Goal: Task Accomplishment & Management: Use online tool/utility

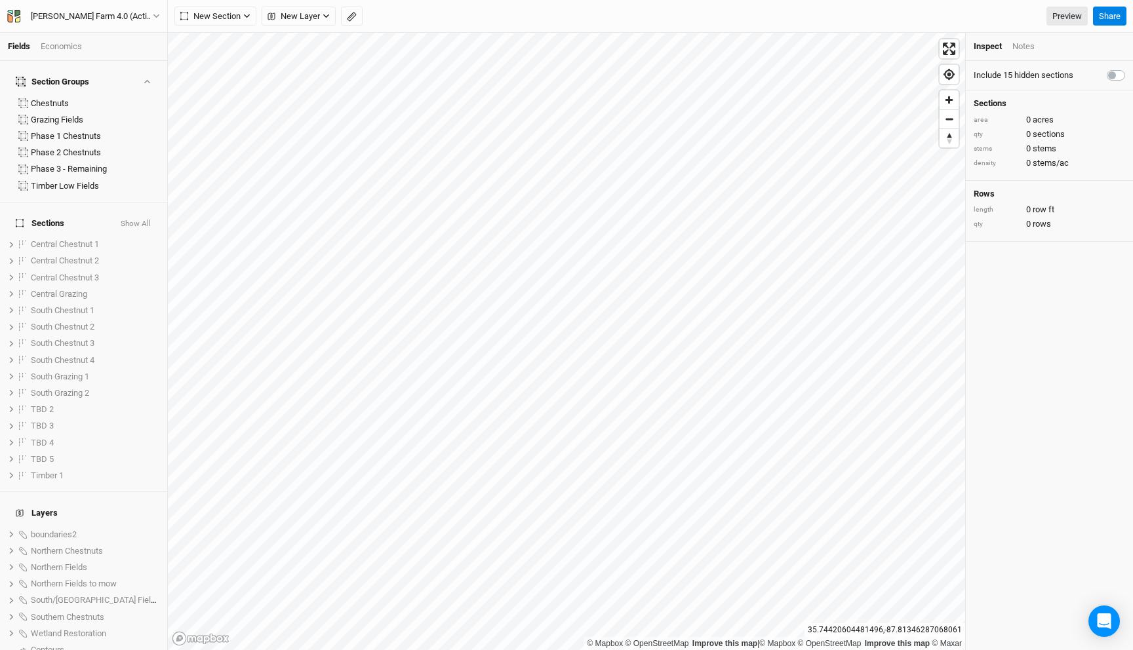
scroll to position [157, 0]
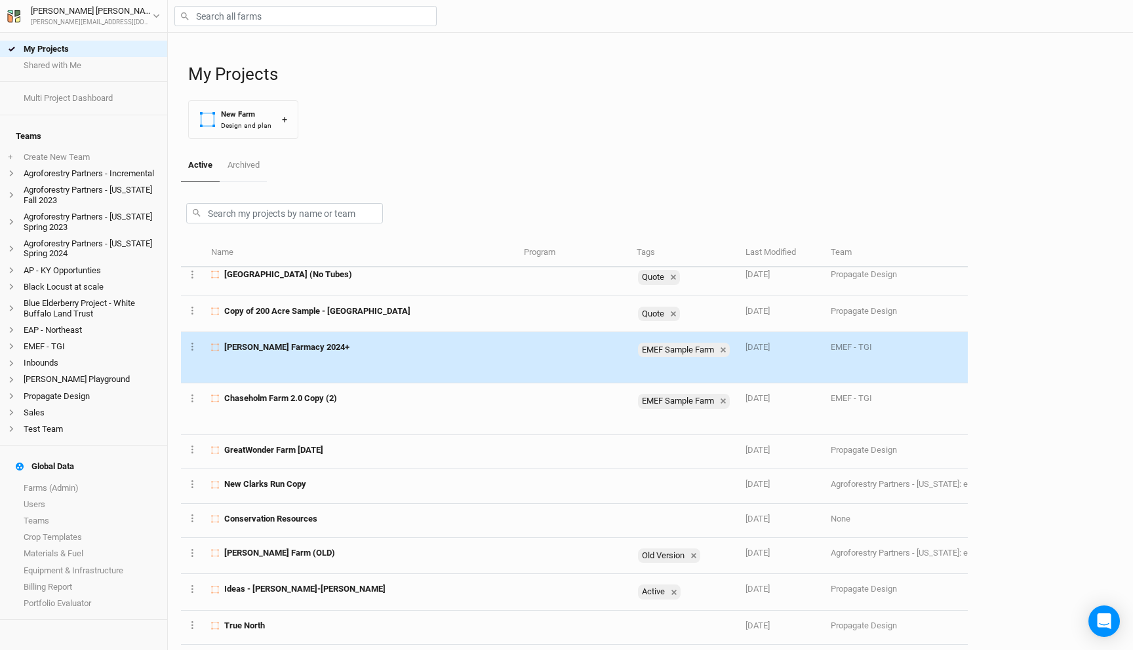
scroll to position [357, 0]
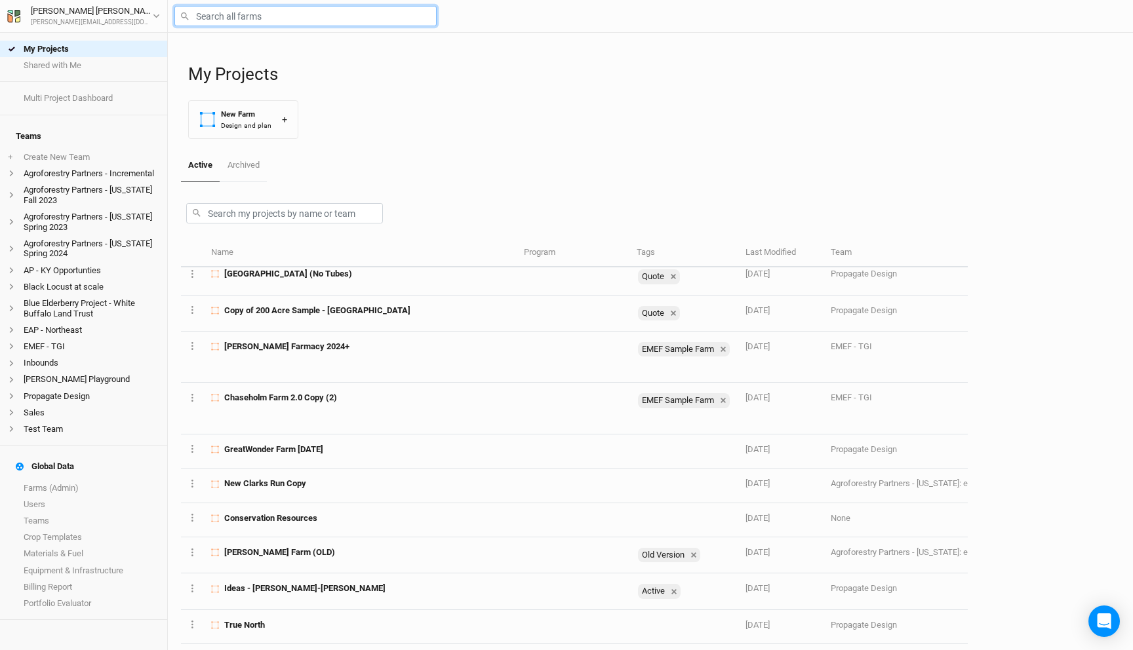
click at [286, 22] on input "text" at bounding box center [305, 16] width 262 height 20
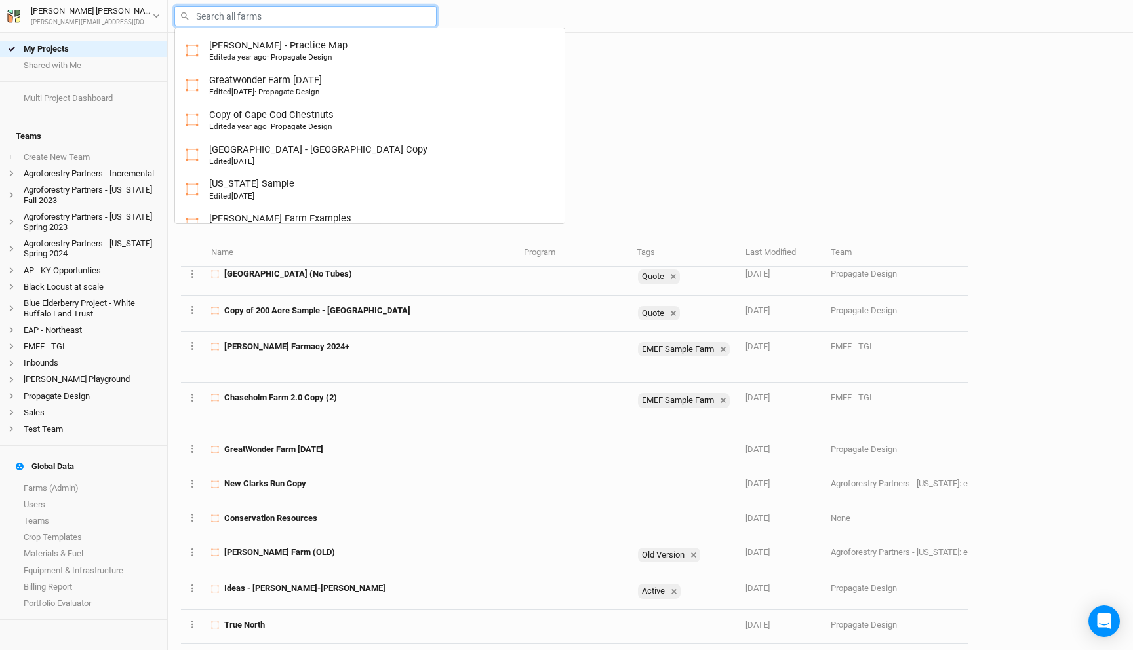
type input "w"
type input "opex"
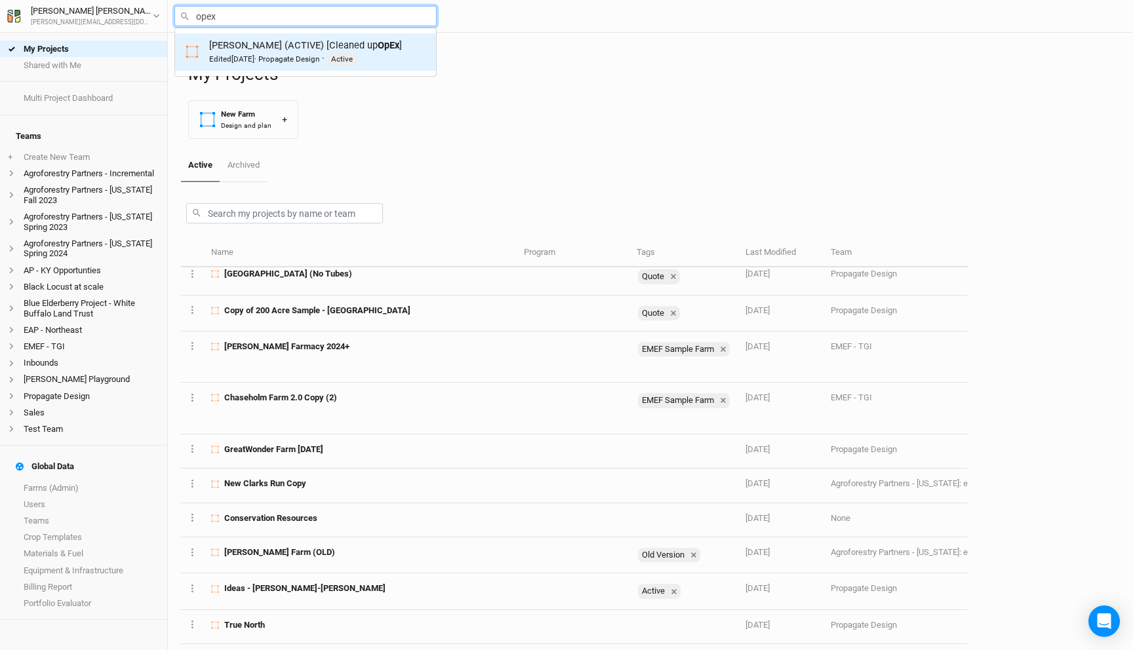
click at [320, 39] on div "Warehime (ACTIVE) [Cleaned up OpEx ] Edited 5 days ago · Propagate Design · Act…" at bounding box center [305, 52] width 193 height 27
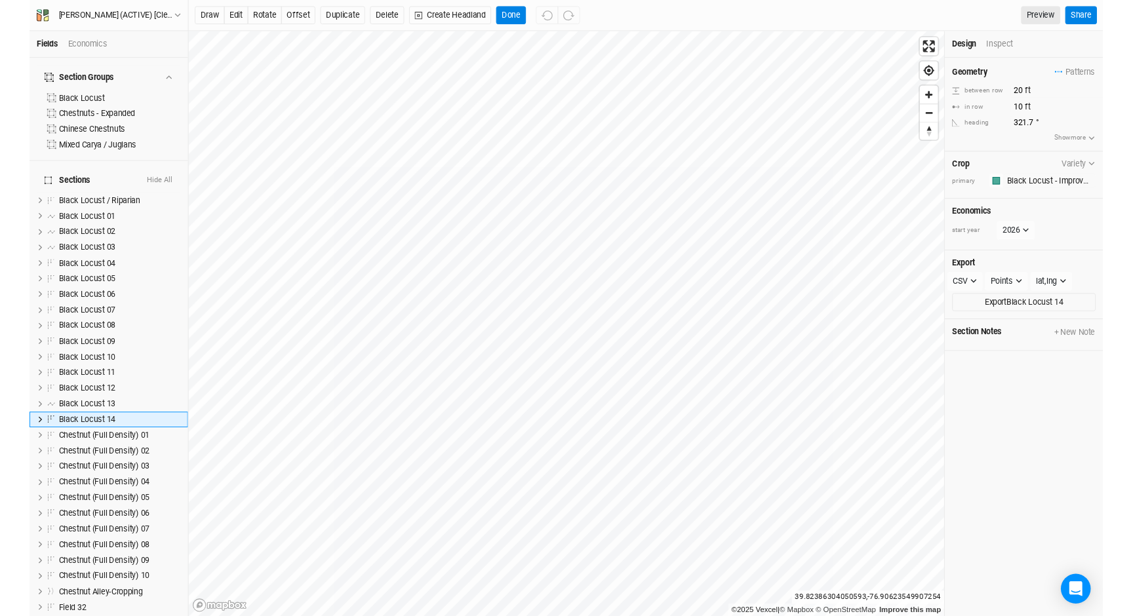
scroll to position [71, 0]
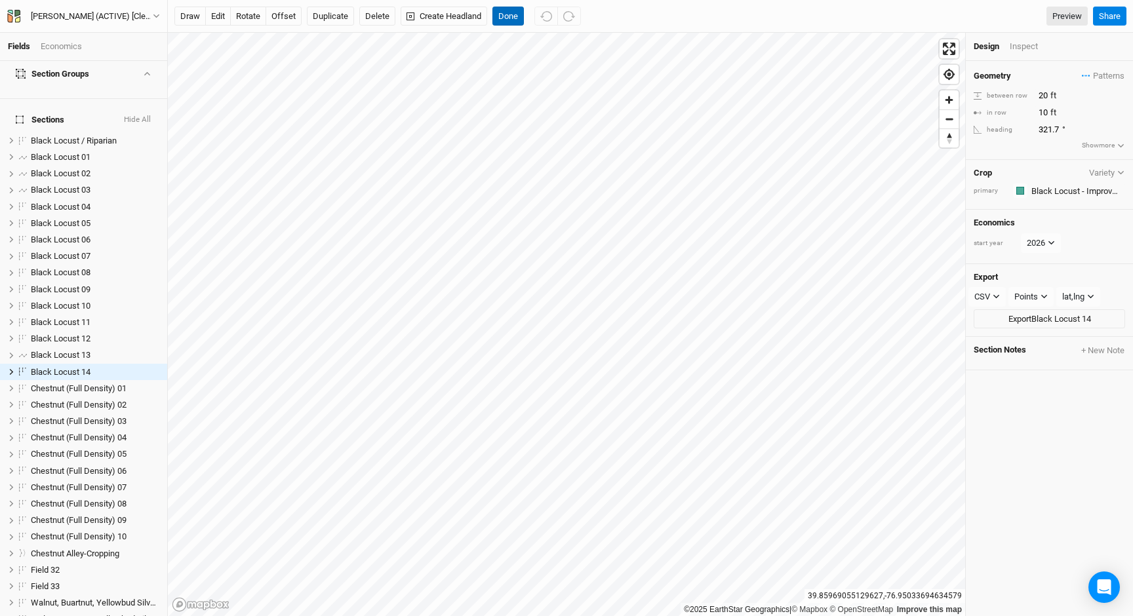
click at [503, 12] on button "Done" at bounding box center [507, 17] width 31 height 20
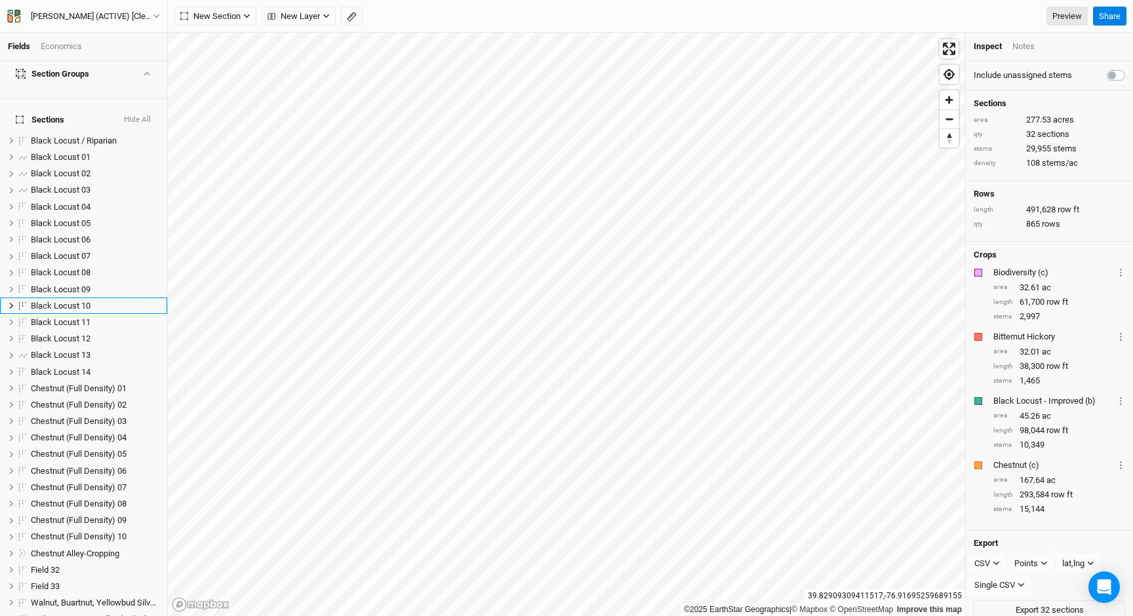
scroll to position [22, 0]
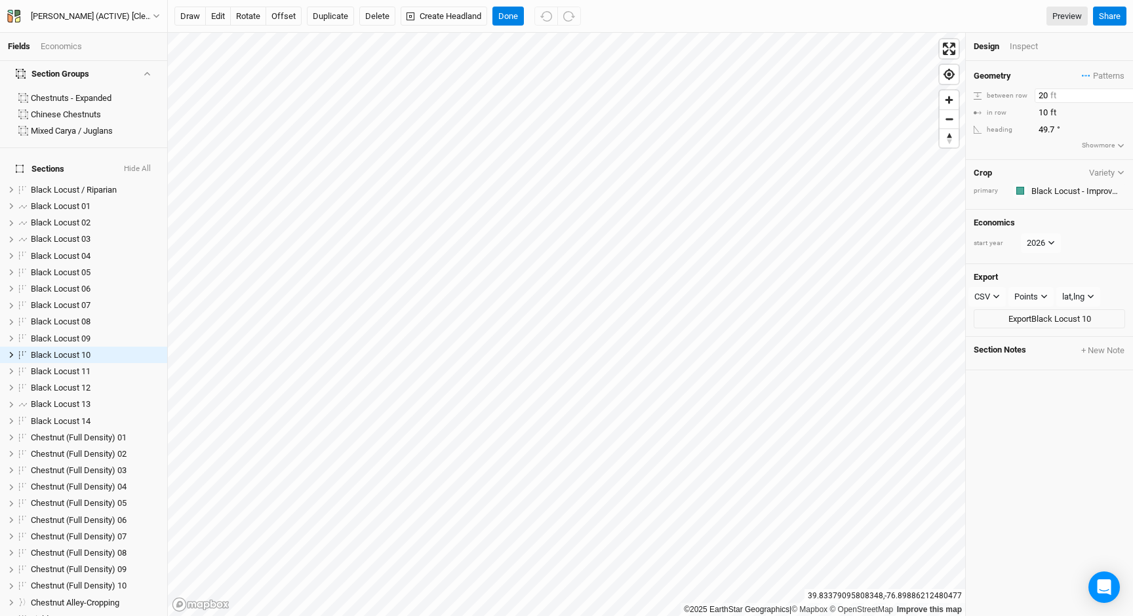
click at [1043, 94] on input "20" at bounding box center [1091, 95] width 114 height 14
type input "16"
click at [1038, 116] on input "10" at bounding box center [1091, 113] width 114 height 14
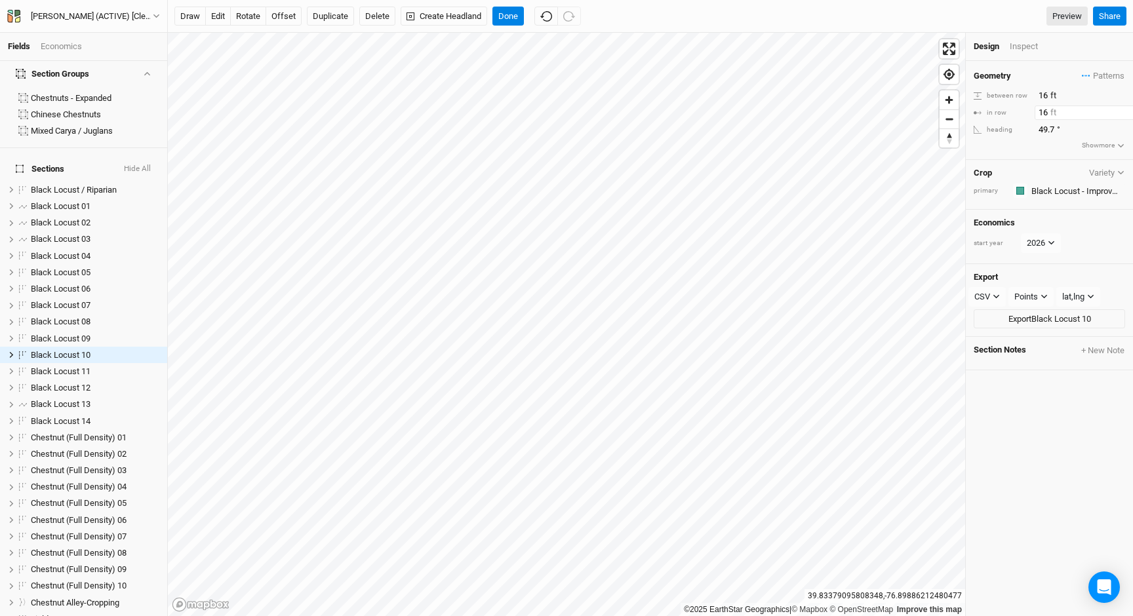
type input "16"
click at [510, 20] on button "Cancel" at bounding box center [510, 17] width 37 height 20
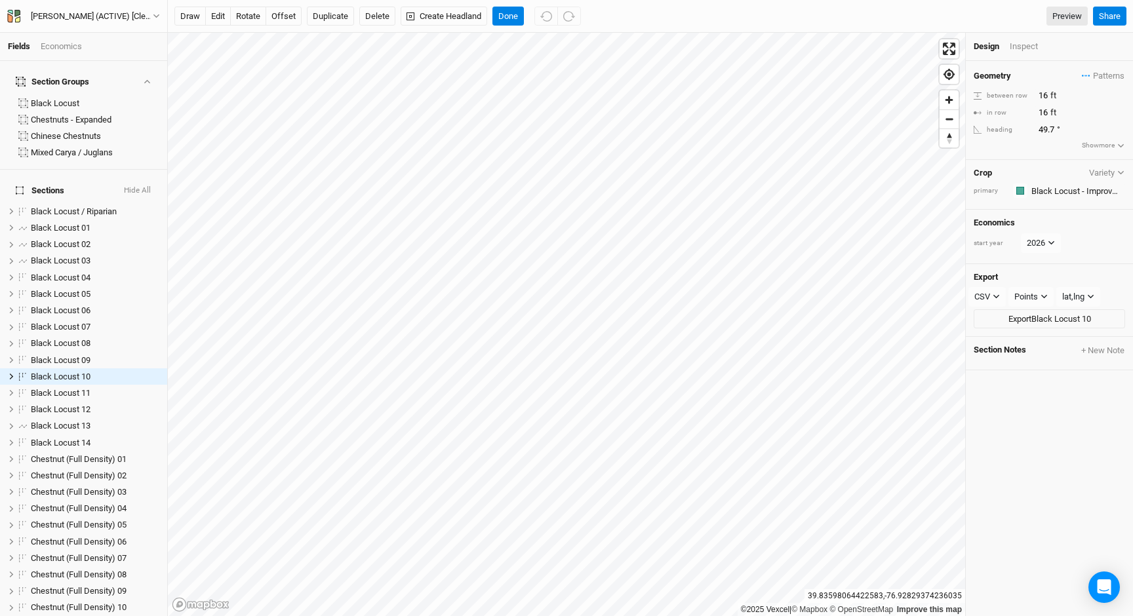
click at [75, 44] on div "Economics" at bounding box center [61, 47] width 41 height 12
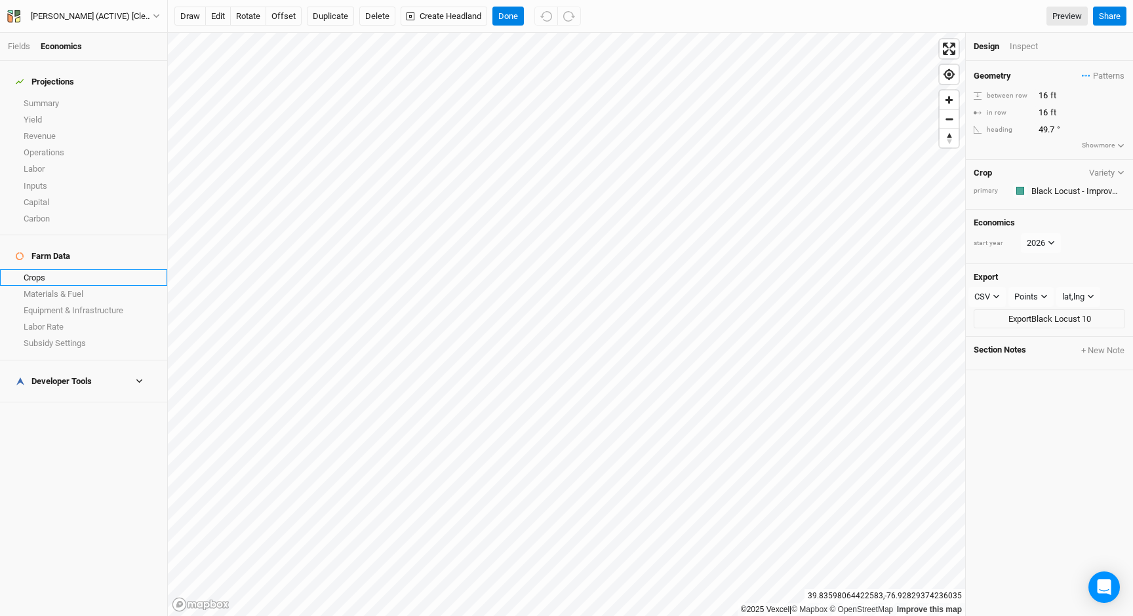
click at [66, 269] on link "Crops" at bounding box center [83, 277] width 167 height 16
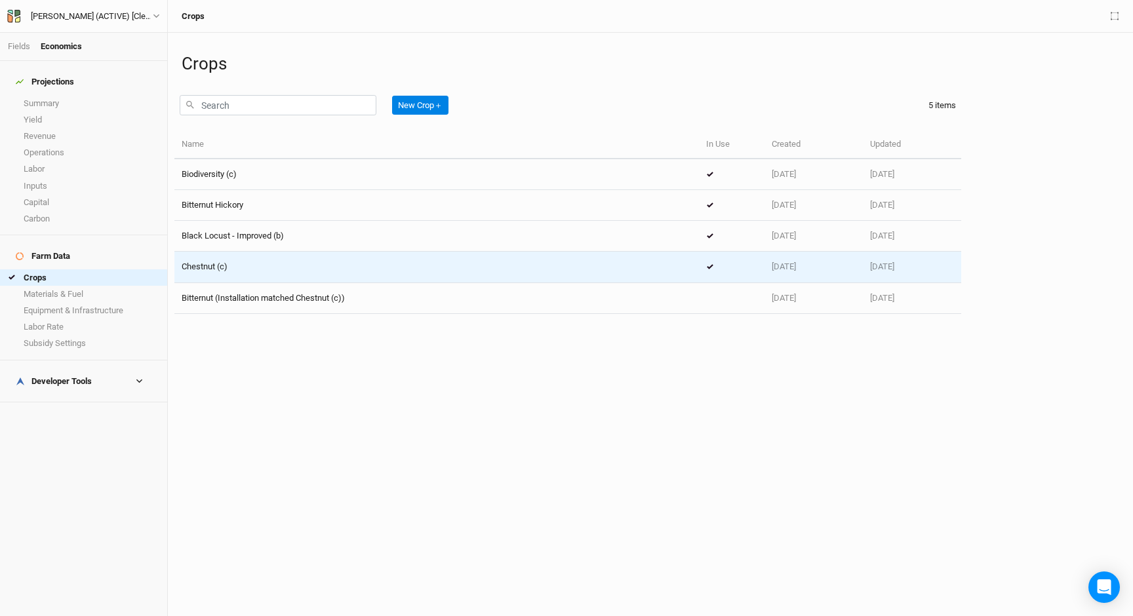
click at [230, 269] on div "Chestnut (c)" at bounding box center [437, 267] width 510 height 12
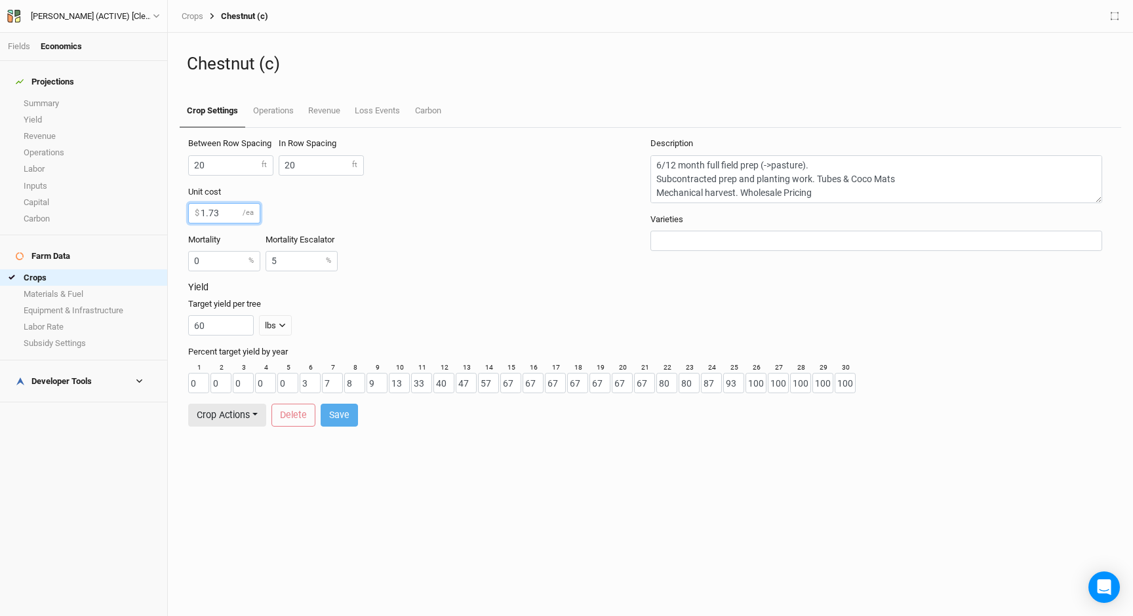
click at [212, 211] on input "1.73" at bounding box center [224, 213] width 72 height 20
click at [355, 198] on div "Unit cost 1.73 $ /ea" at bounding box center [416, 204] width 457 height 37
click at [208, 216] on input "1.73" at bounding box center [224, 213] width 72 height 20
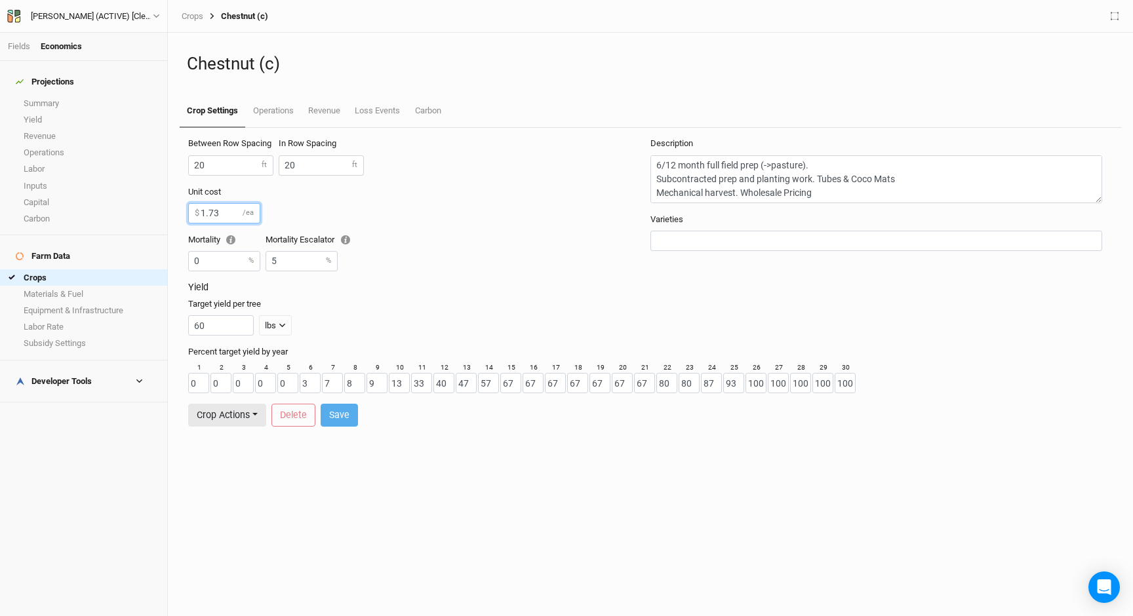
click at [208, 216] on input "1.73" at bounding box center [224, 213] width 72 height 20
type input "2.30"
click at [448, 283] on h3 "Yield" at bounding box center [650, 287] width 924 height 11
click at [356, 419] on button "Save" at bounding box center [339, 415] width 37 height 23
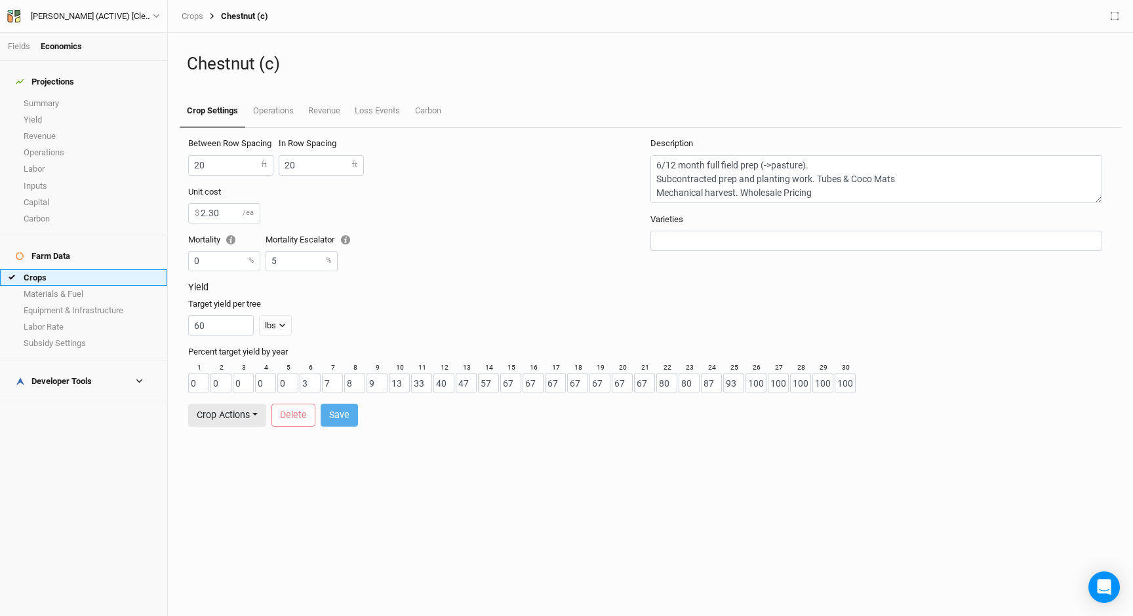
click at [52, 269] on link "Crops" at bounding box center [83, 277] width 167 height 16
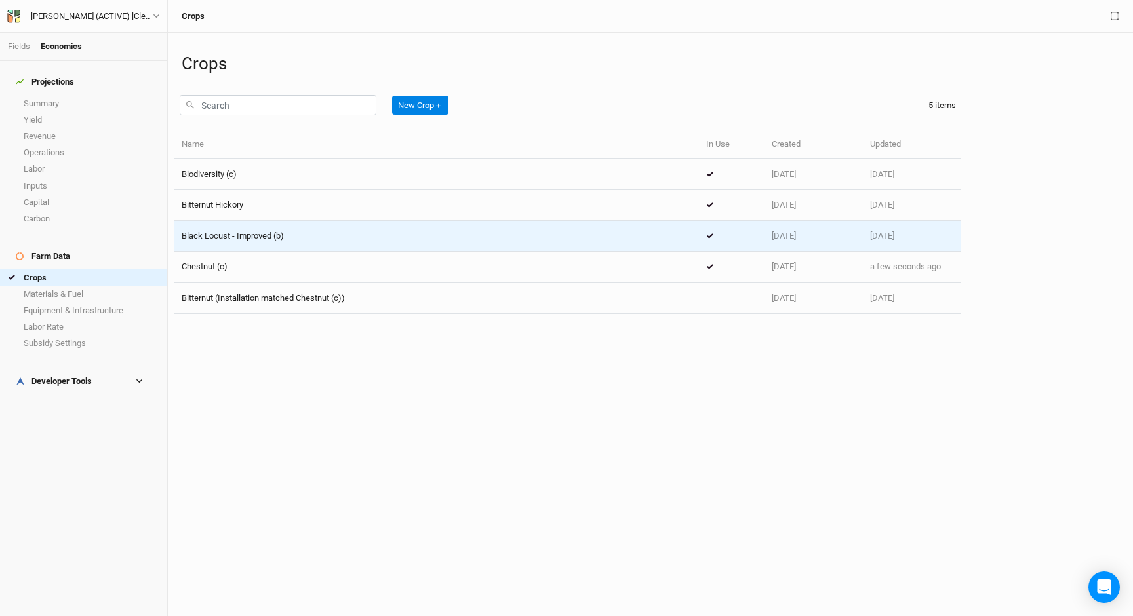
click at [356, 226] on td "Black Locust - Improved (b)" at bounding box center [436, 236] width 524 height 31
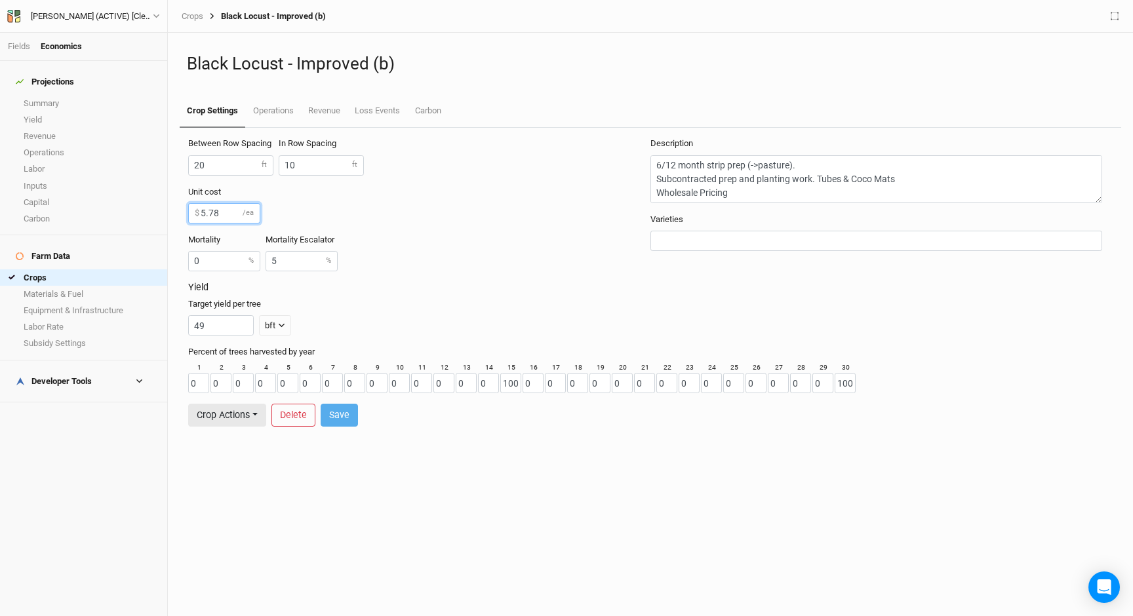
click at [218, 216] on input "5.78" at bounding box center [224, 213] width 72 height 20
click at [50, 269] on link "Crops" at bounding box center [83, 277] width 167 height 16
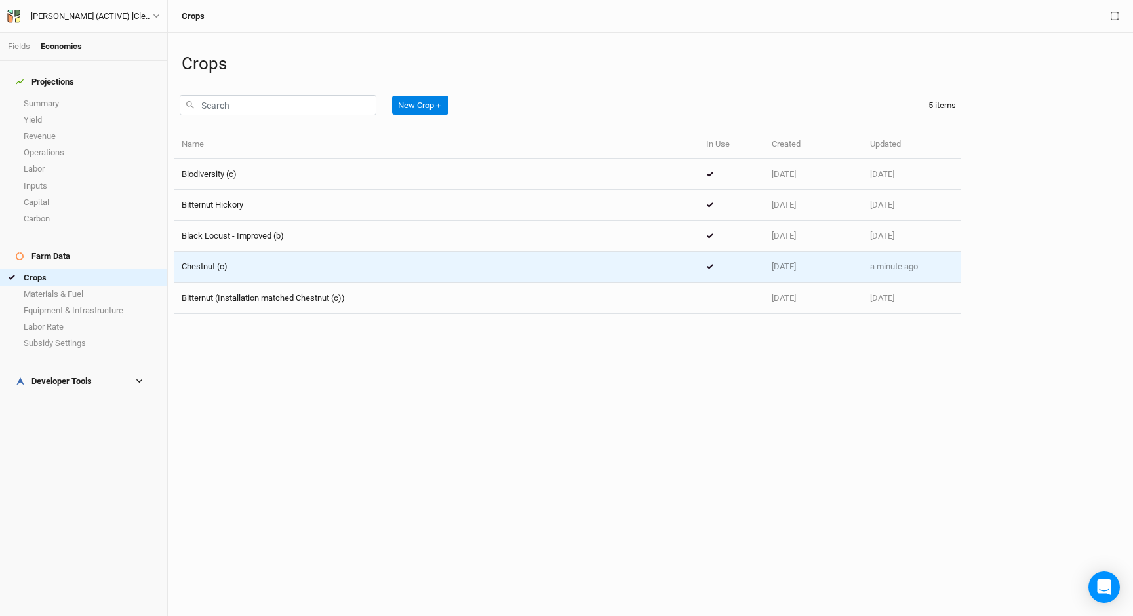
click at [302, 259] on td "Chestnut (c)" at bounding box center [436, 267] width 524 height 31
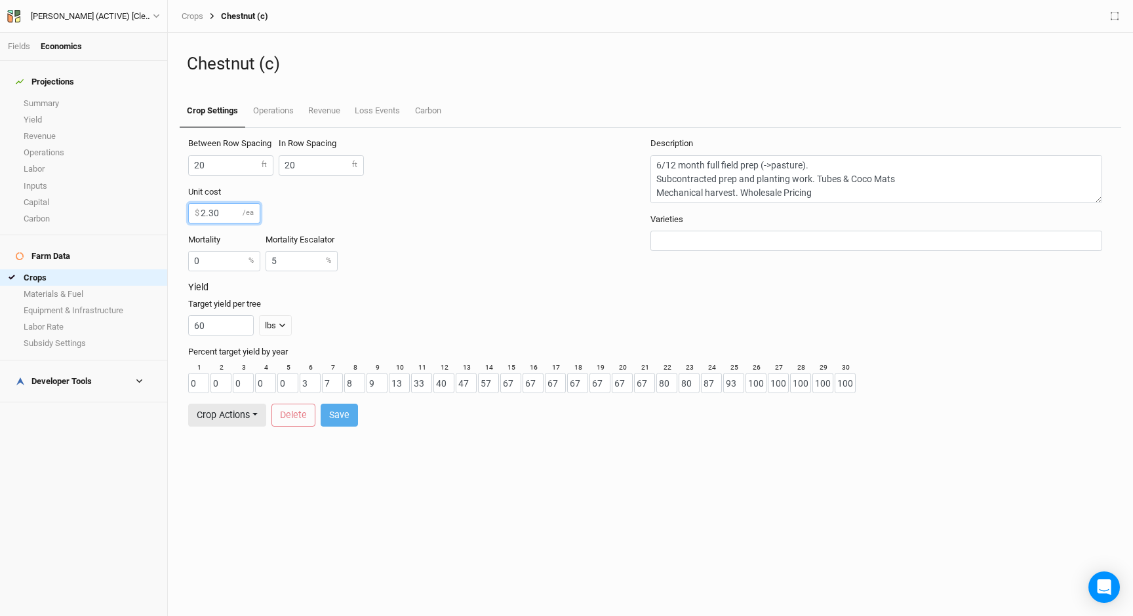
click at [222, 208] on input "2.30" at bounding box center [224, 213] width 72 height 20
type input "2.70"
click at [347, 408] on button "Save" at bounding box center [339, 415] width 37 height 23
click at [456, 219] on div "Unit cost 2.70 $ /ea" at bounding box center [416, 204] width 457 height 37
click at [75, 269] on link "Crops" at bounding box center [83, 277] width 167 height 16
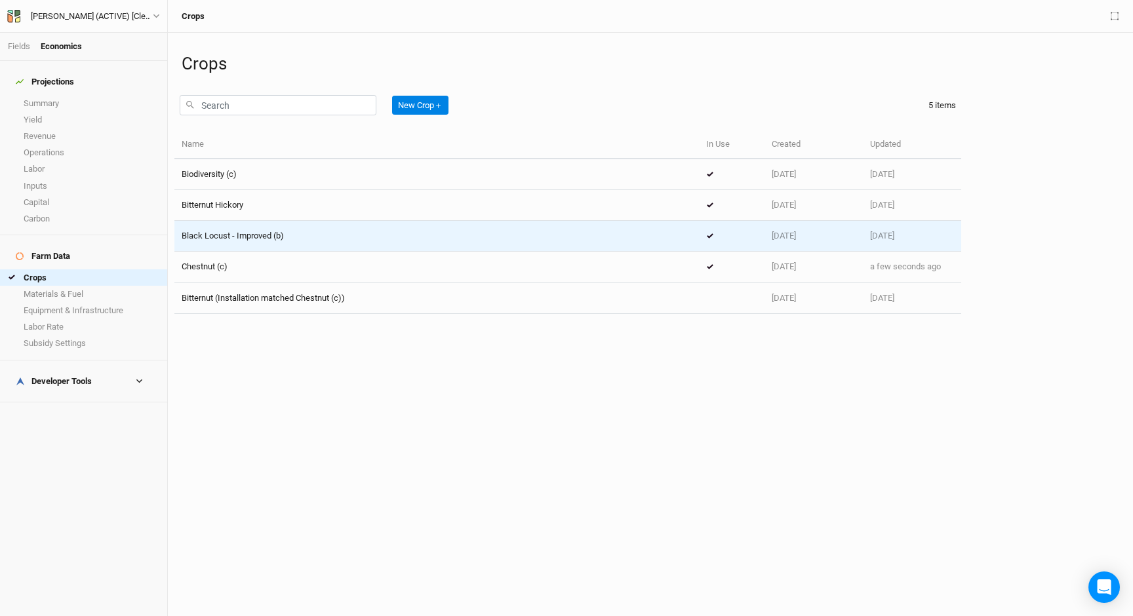
click at [266, 241] on div "Black Locust - Improved (b)" at bounding box center [233, 236] width 102 height 12
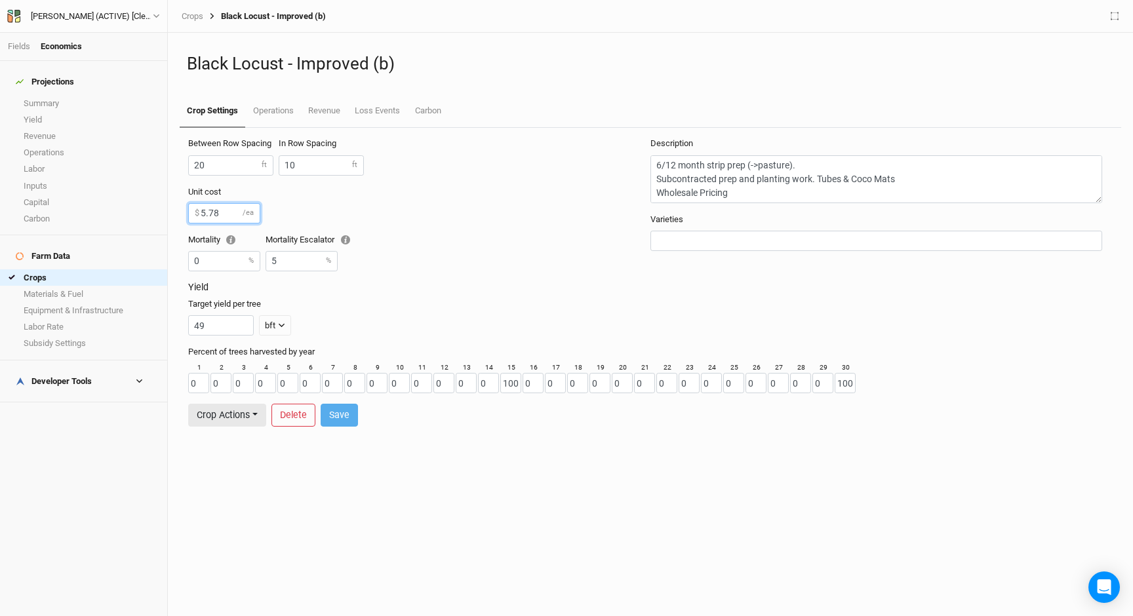
click at [225, 211] on input "5.78" at bounding box center [224, 213] width 72 height 20
type input "5"
click at [426, 219] on div "Unit cost 5 $ /ea" at bounding box center [416, 204] width 457 height 37
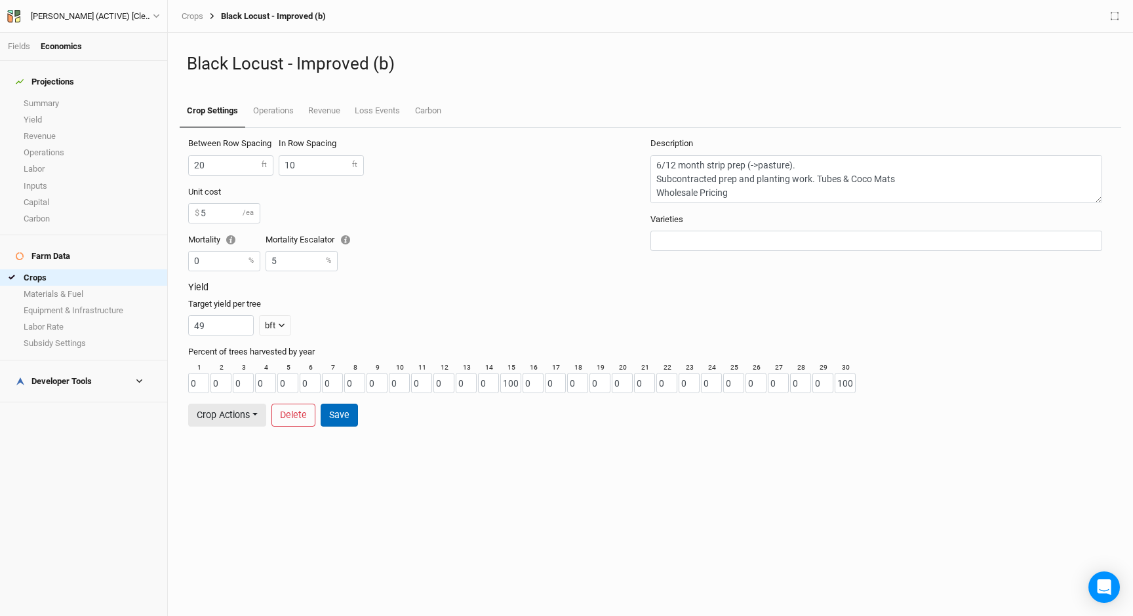
click at [345, 413] on button "Save" at bounding box center [339, 415] width 37 height 23
click at [388, 207] on div "Unit cost 5 $ /ea" at bounding box center [416, 204] width 457 height 37
click at [273, 113] on link "Operations" at bounding box center [272, 111] width 55 height 33
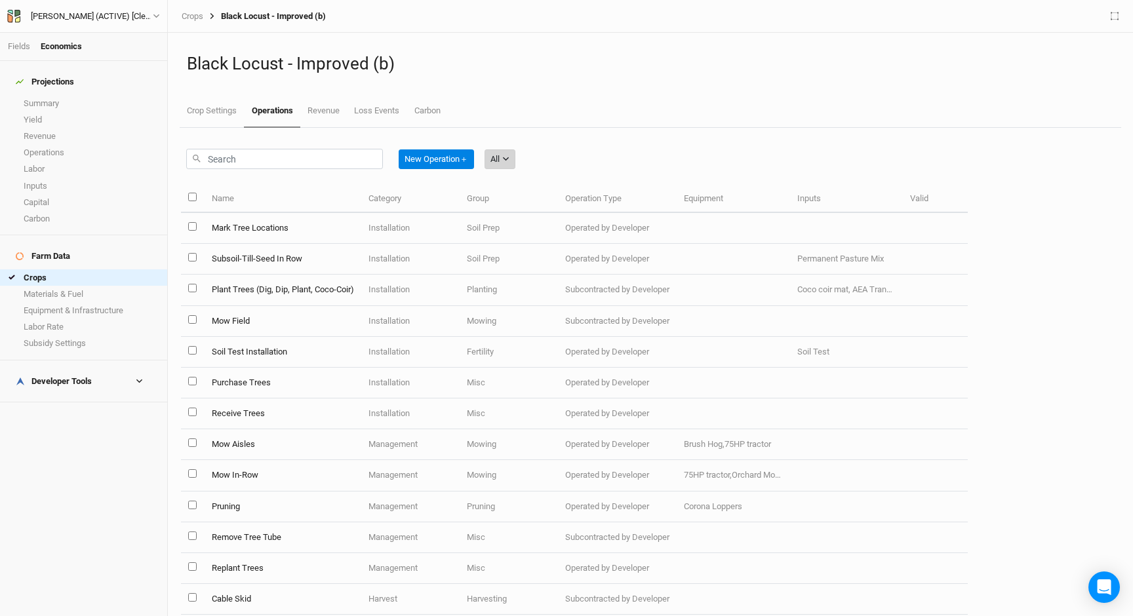
click at [511, 155] on button "All" at bounding box center [499, 159] width 31 height 20
click at [520, 220] on span "Installation" at bounding box center [530, 227] width 52 height 15
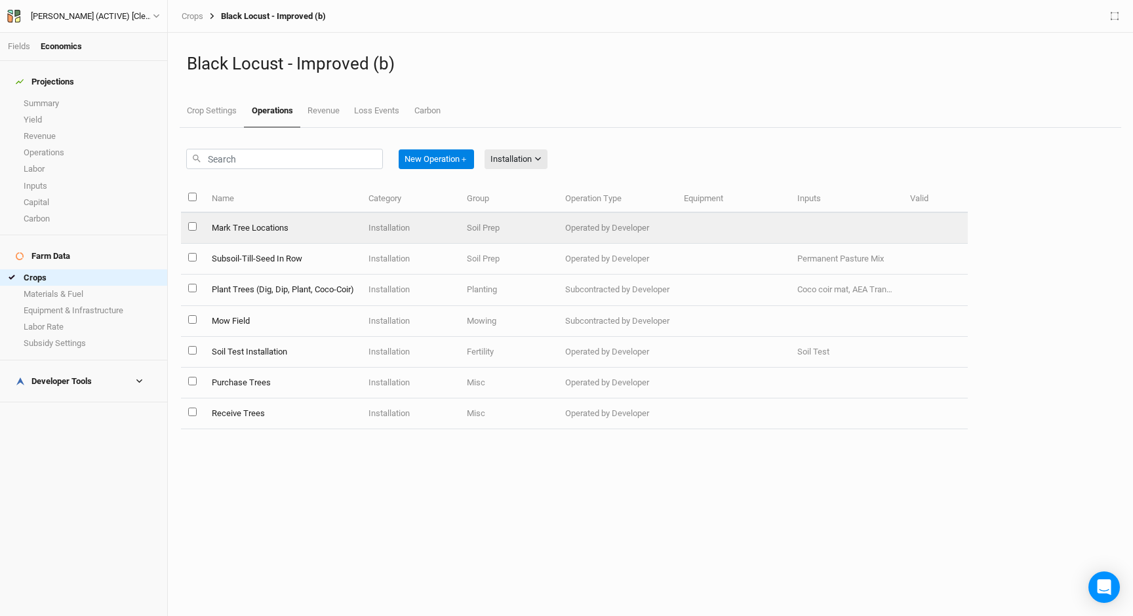
click at [234, 233] on td "Mark Tree Locations" at bounding box center [282, 228] width 157 height 31
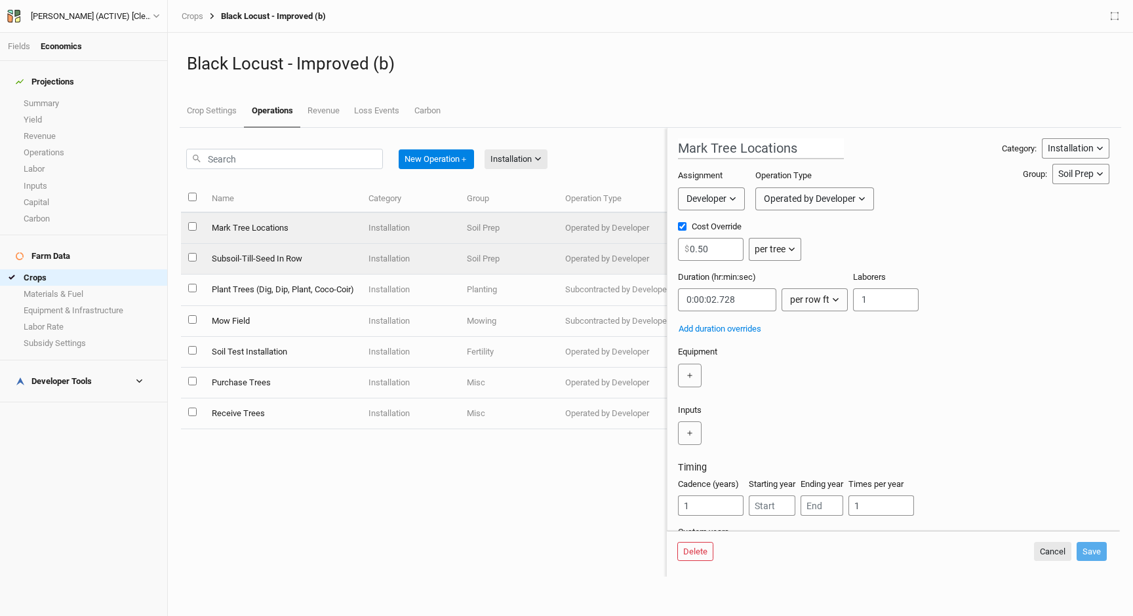
click at [429, 250] on td "Installation" at bounding box center [410, 259] width 98 height 31
type input "Subsoil-Till-Seed In Row"
type input "0.016"
type input "0:00:00.682"
type input "1"
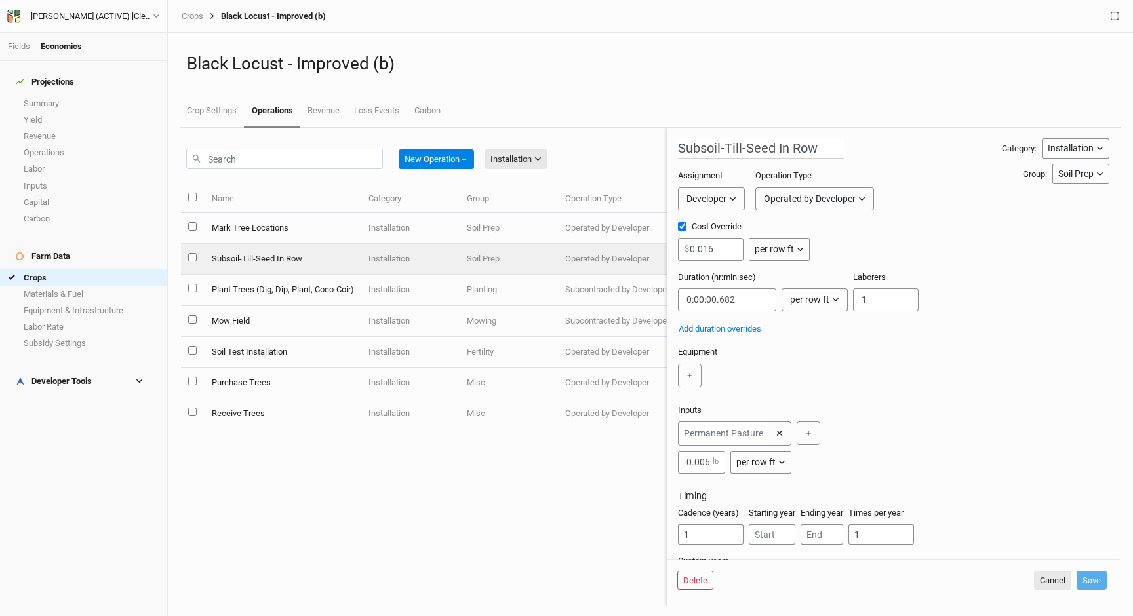
click at [419, 231] on td "Installation" at bounding box center [410, 228] width 98 height 31
type input "Mark Tree Locations"
type input "0.50"
type input "0:00:02.728"
type input "2"
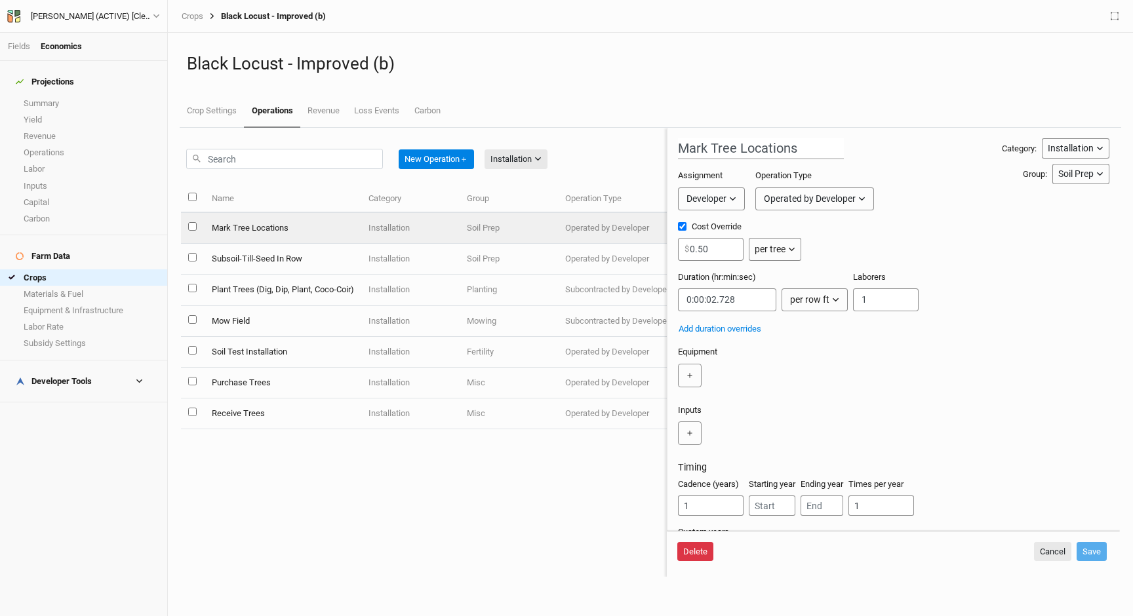
click at [698, 555] on button "Delete" at bounding box center [695, 552] width 36 height 20
click at [802, 552] on button "Delete" at bounding box center [795, 552] width 36 height 20
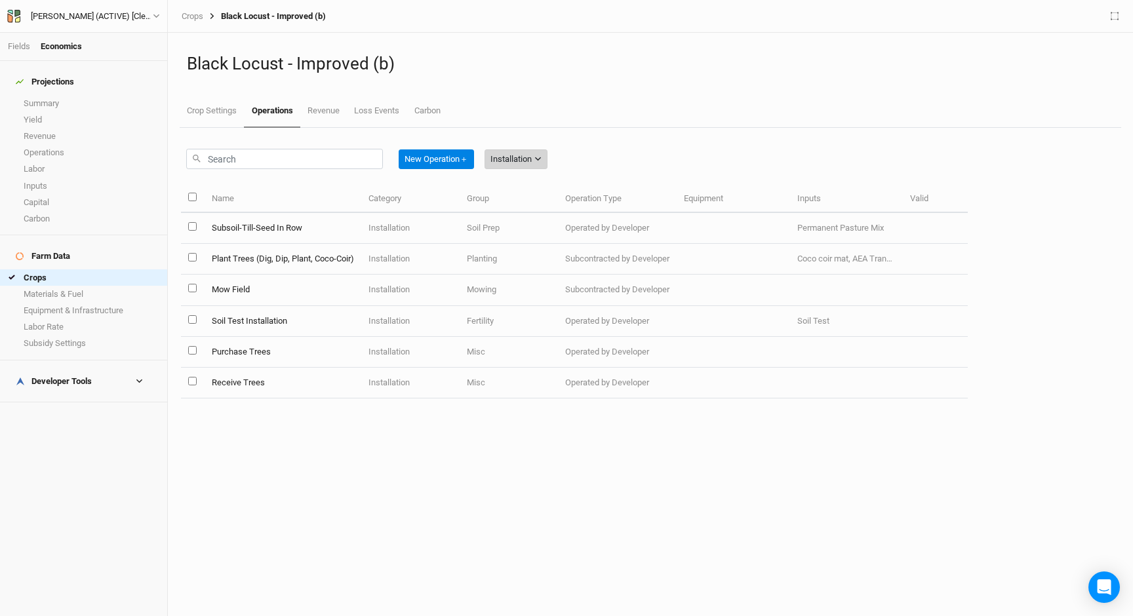
click at [518, 163] on div "Installation" at bounding box center [510, 159] width 41 height 13
click at [533, 250] on span "Management" at bounding box center [535, 246] width 63 height 15
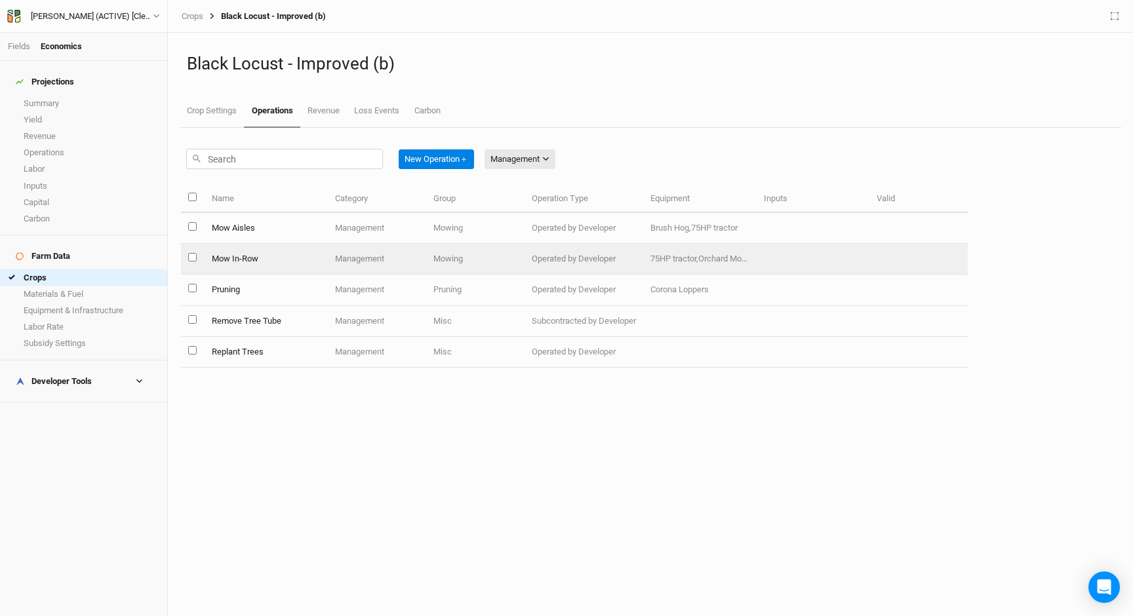
click at [414, 258] on td "Management" at bounding box center [377, 259] width 98 height 31
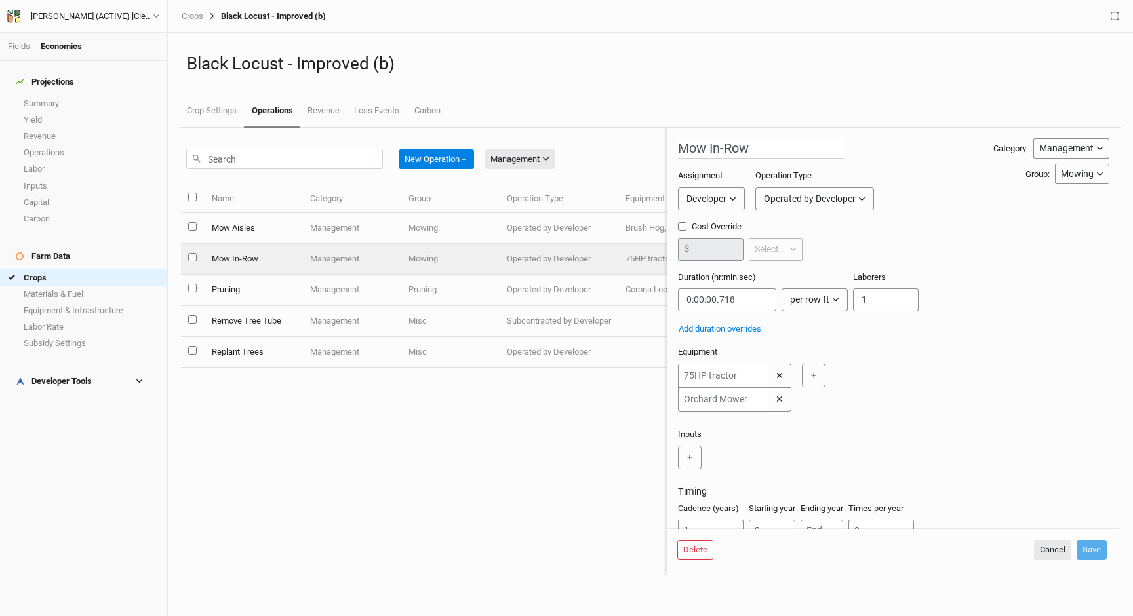
scroll to position [46, 0]
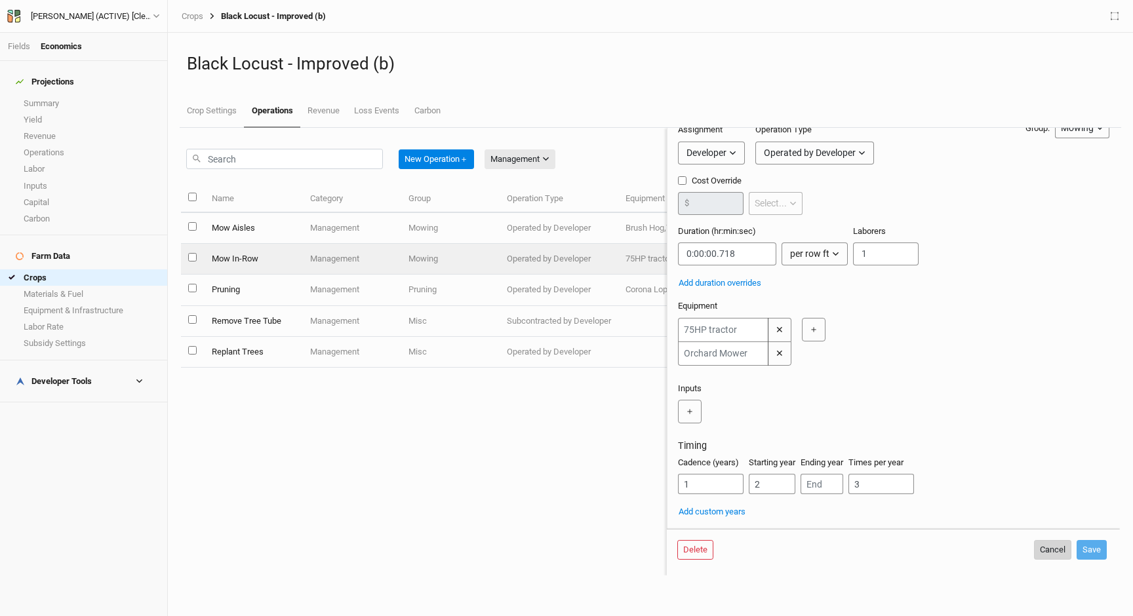
click at [1049, 552] on button "Cancel" at bounding box center [1052, 550] width 37 height 20
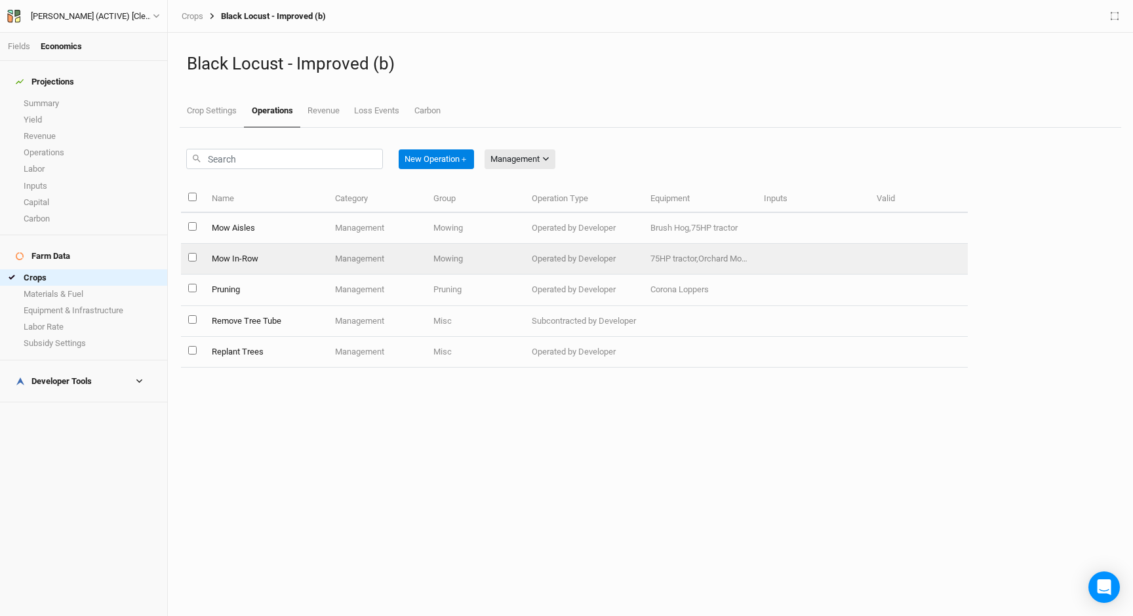
click at [558, 260] on td "Operated by Developer" at bounding box center [583, 259] width 119 height 31
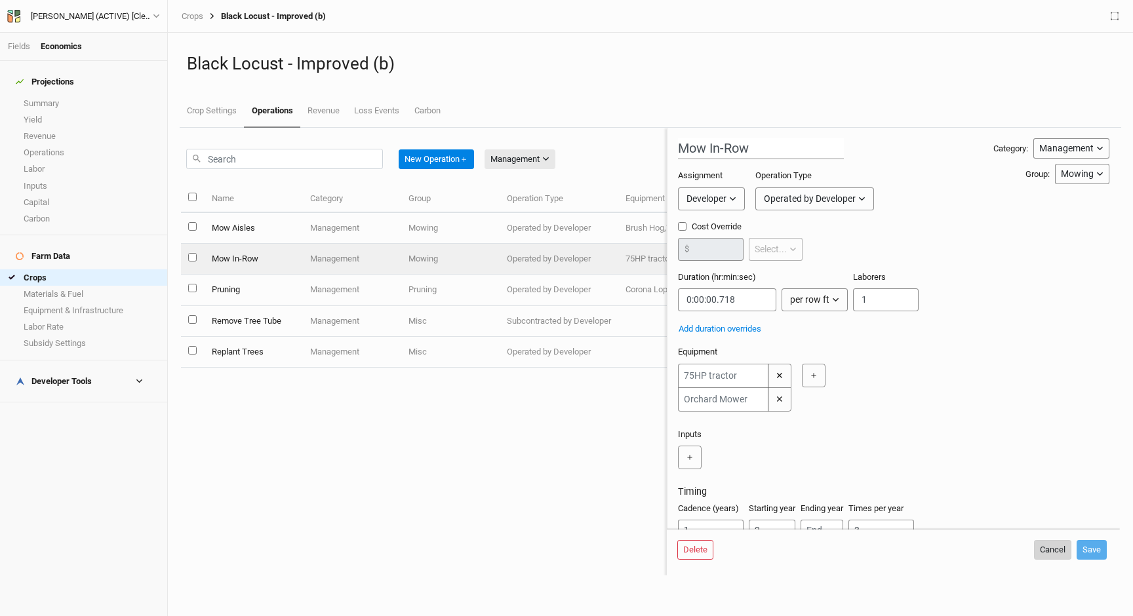
click at [1055, 549] on button "Cancel" at bounding box center [1052, 550] width 37 height 20
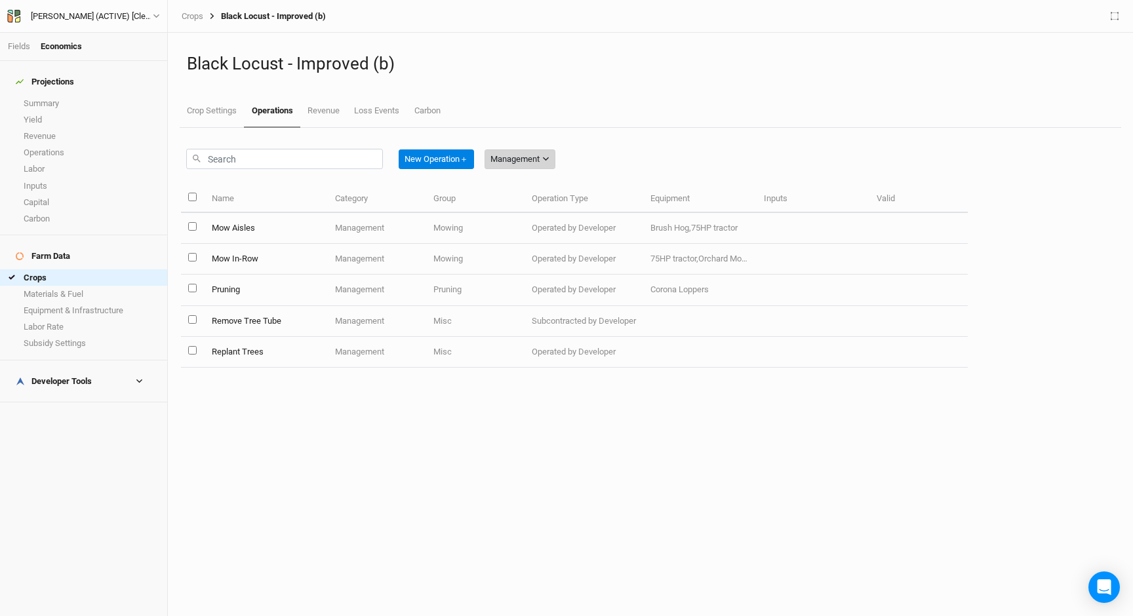
click at [526, 163] on div "Management" at bounding box center [514, 159] width 49 height 13
click at [518, 187] on button "All" at bounding box center [540, 186] width 104 height 20
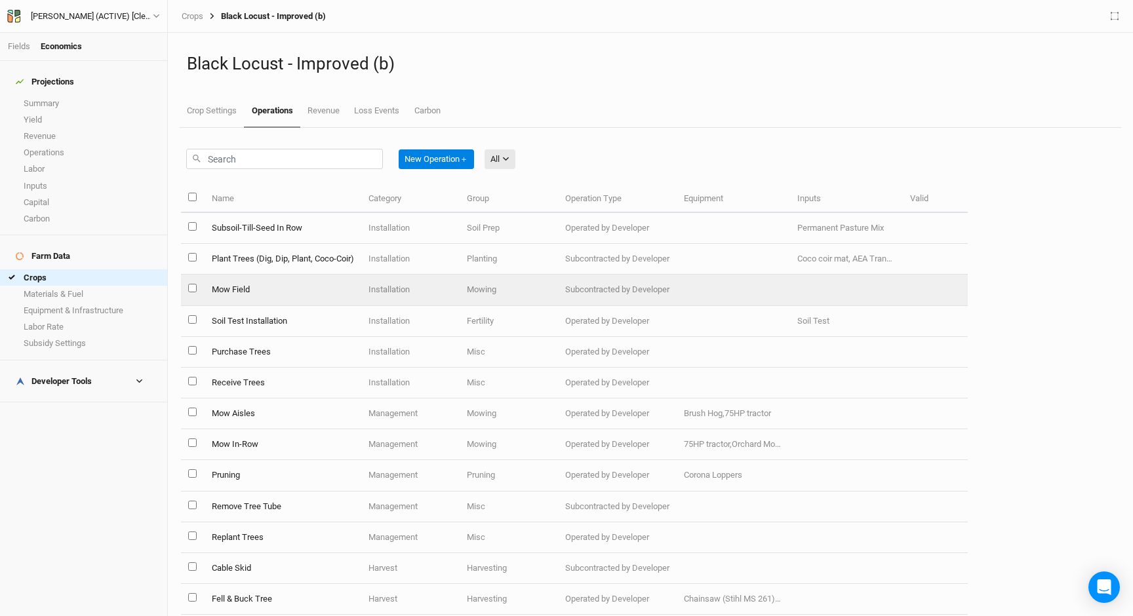
click at [343, 262] on td "Plant Trees (Dig, Dip, Plant, Coco-Coir)" at bounding box center [282, 259] width 157 height 31
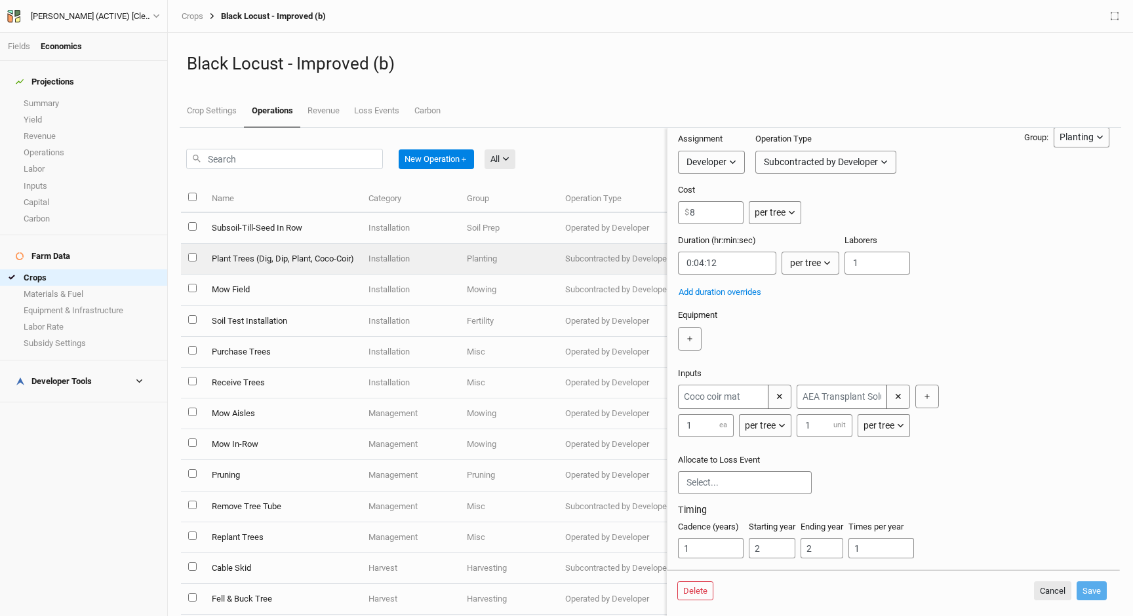
scroll to position [60, 0]
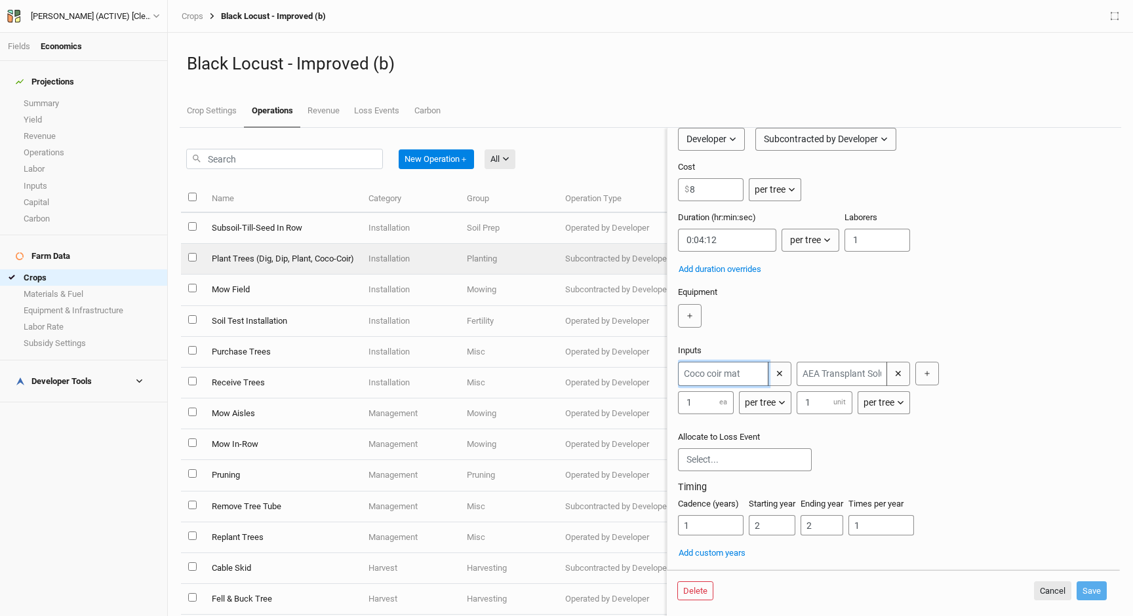
click at [731, 363] on input "text" at bounding box center [723, 374] width 90 height 24
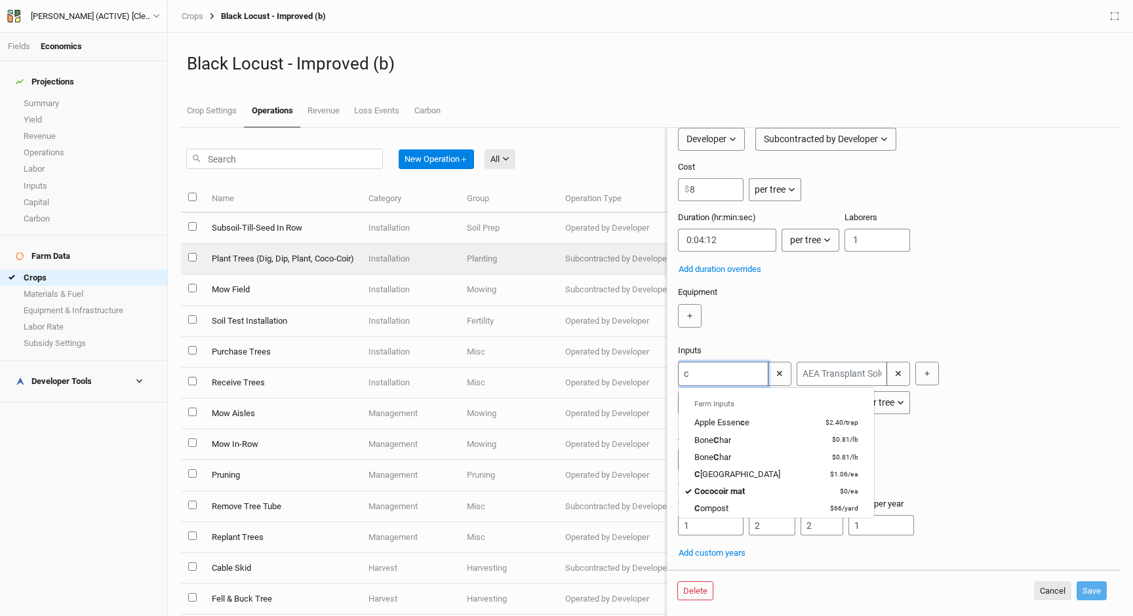
type input "co"
type input "coco coir mat"
type input "co"
click at [907, 428] on div "Plant Trees (Dig, Dip, Plant, Coco-Coir) Category: Installation Installation Ma…" at bounding box center [893, 319] width 431 height 481
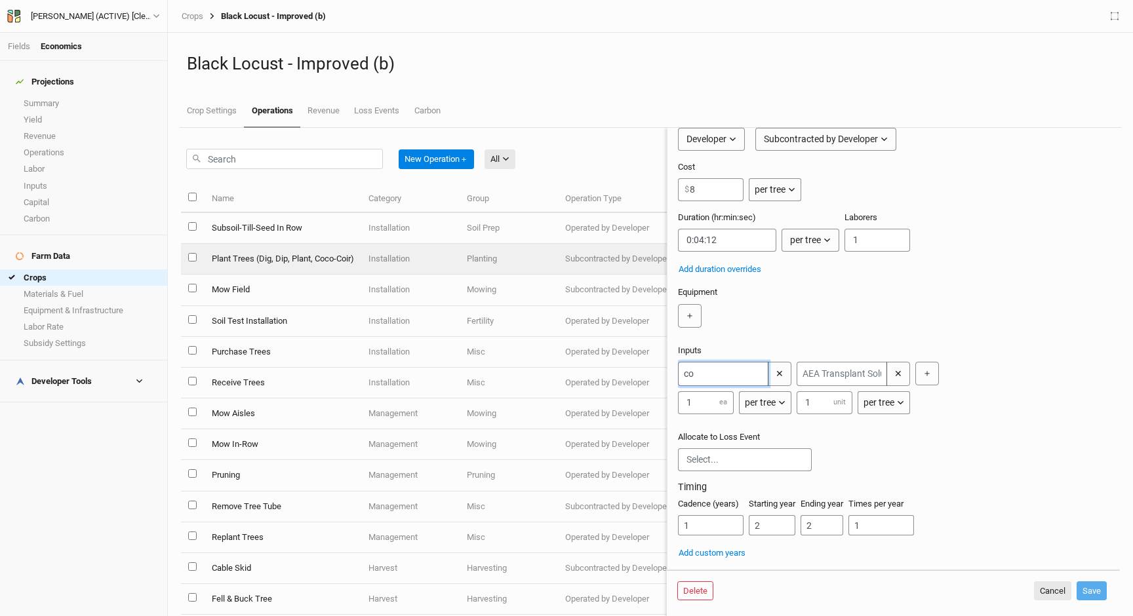
type input "coco coir mat"
click at [695, 376] on input "co" at bounding box center [723, 374] width 90 height 24
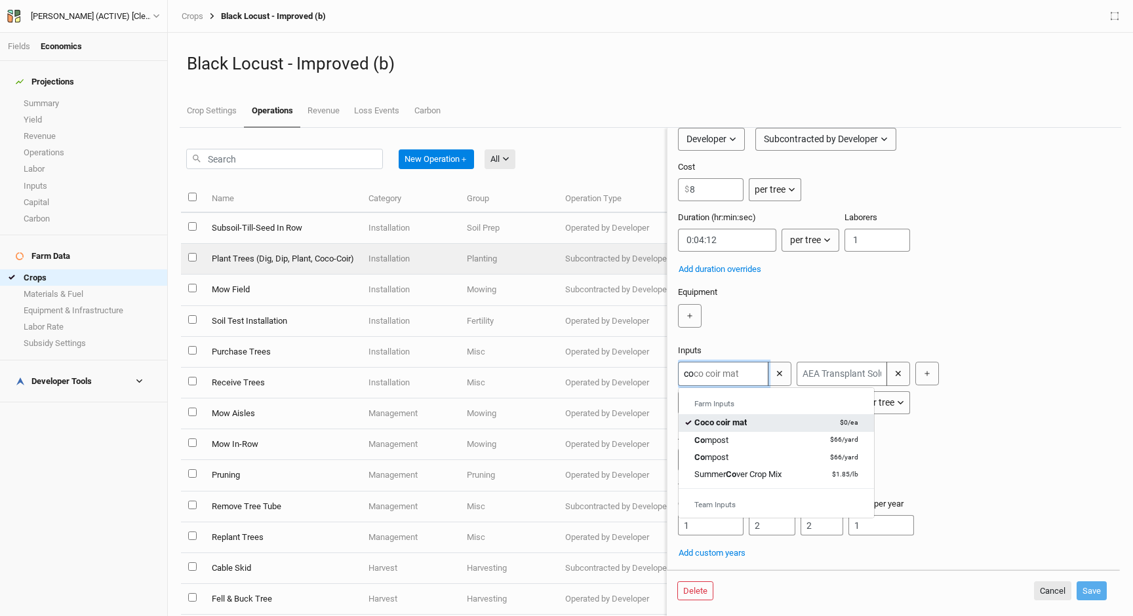
click at [737, 423] on div "Co co co ir mat" at bounding box center [720, 423] width 52 height 12
type input "Coco coir mat"
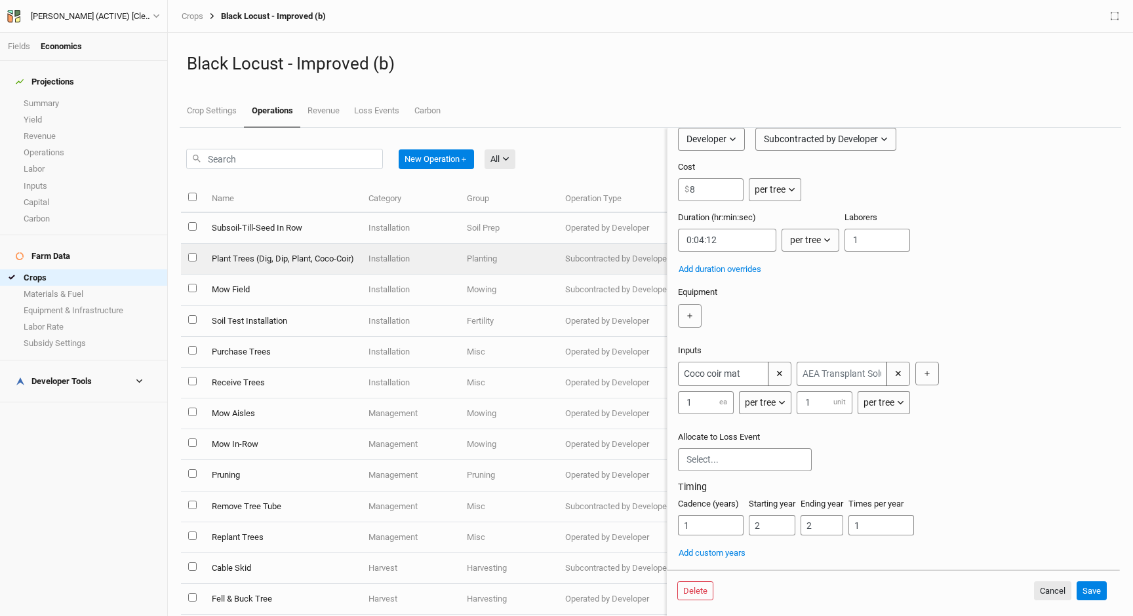
click at [766, 333] on div "＋" at bounding box center [891, 319] width 426 height 30
click at [1052, 592] on button "Cancel" at bounding box center [1052, 591] width 37 height 20
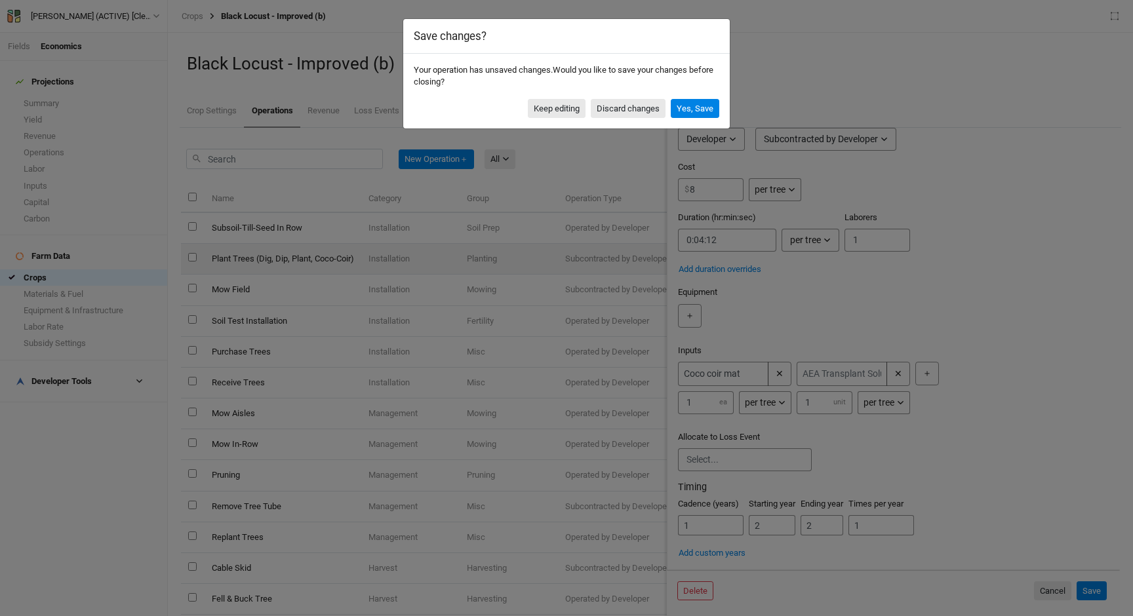
click at [787, 179] on div "Save changes? Your operation has unsaved changes. Would you like to save your c…" at bounding box center [566, 308] width 1133 height 616
click at [611, 108] on button "Discard changes" at bounding box center [628, 109] width 75 height 20
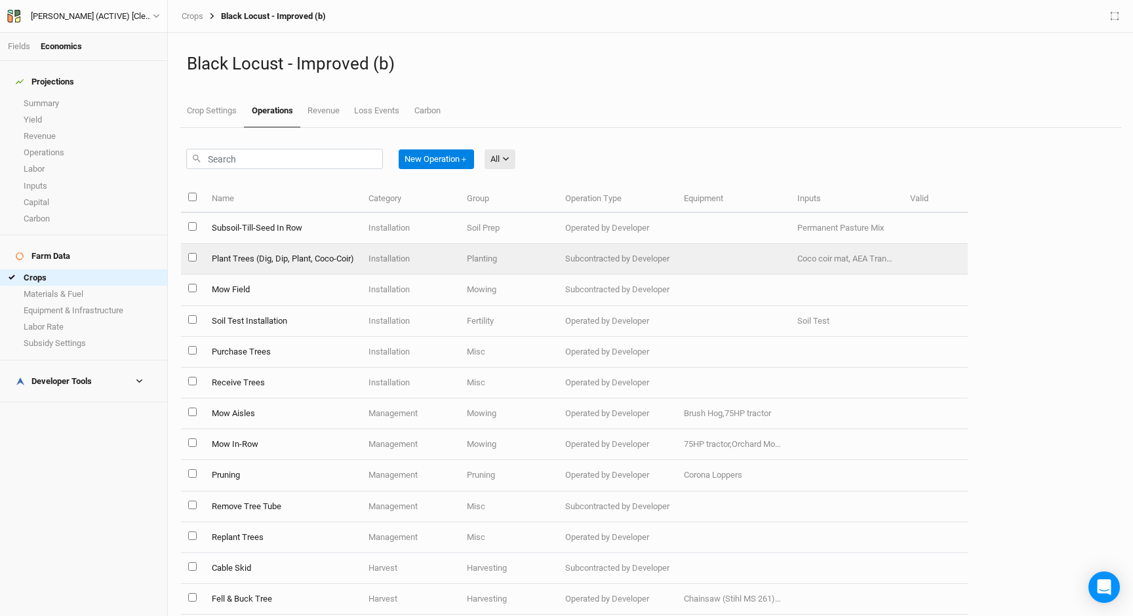
click at [417, 247] on td "Installation" at bounding box center [410, 259] width 98 height 31
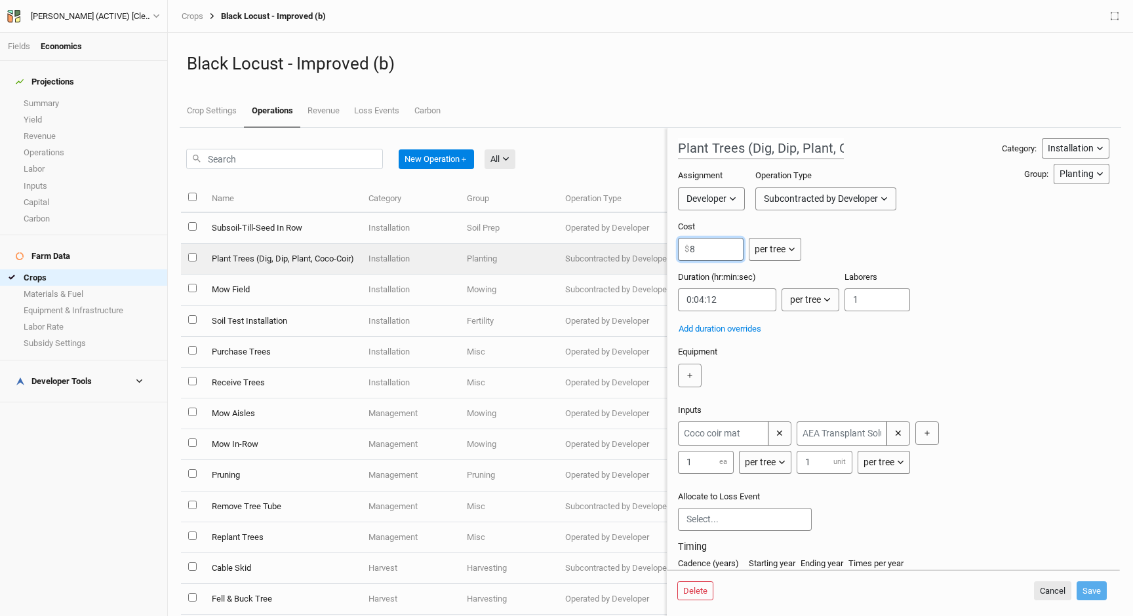
click at [699, 248] on input "8" at bounding box center [711, 249] width 66 height 23
drag, startPoint x: 688, startPoint y: 248, endPoint x: 713, endPoint y: 248, distance: 24.9
click at [713, 248] on div "8 $" at bounding box center [711, 249] width 66 height 23
click at [713, 248] on input "8" at bounding box center [711, 249] width 66 height 23
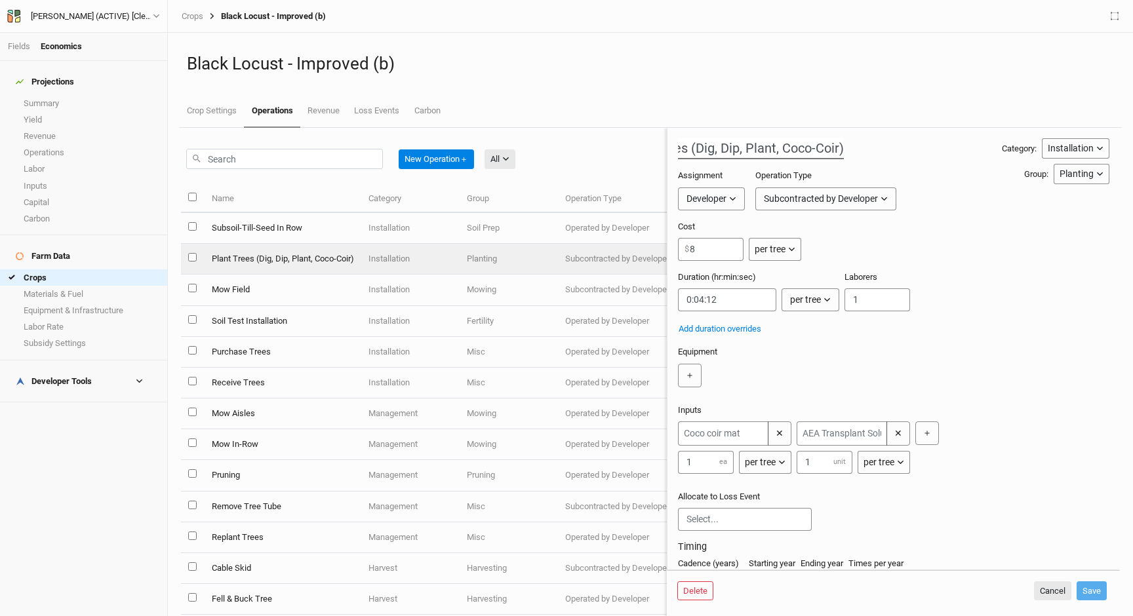
drag, startPoint x: 772, startPoint y: 151, endPoint x: 845, endPoint y: 151, distance: 72.8
click at [845, 151] on div "Plant Trees (Dig, Dip, Plant, Coco-Coir) Category: Installation Installation Ma…" at bounding box center [893, 378] width 431 height 481
click at [838, 151] on div "Plant Trees (Dig, Dip, Plant, Coco-Coir) Category: Installation Installation Ma…" at bounding box center [893, 378] width 431 height 481
click at [701, 250] on input "8" at bounding box center [711, 249] width 66 height 23
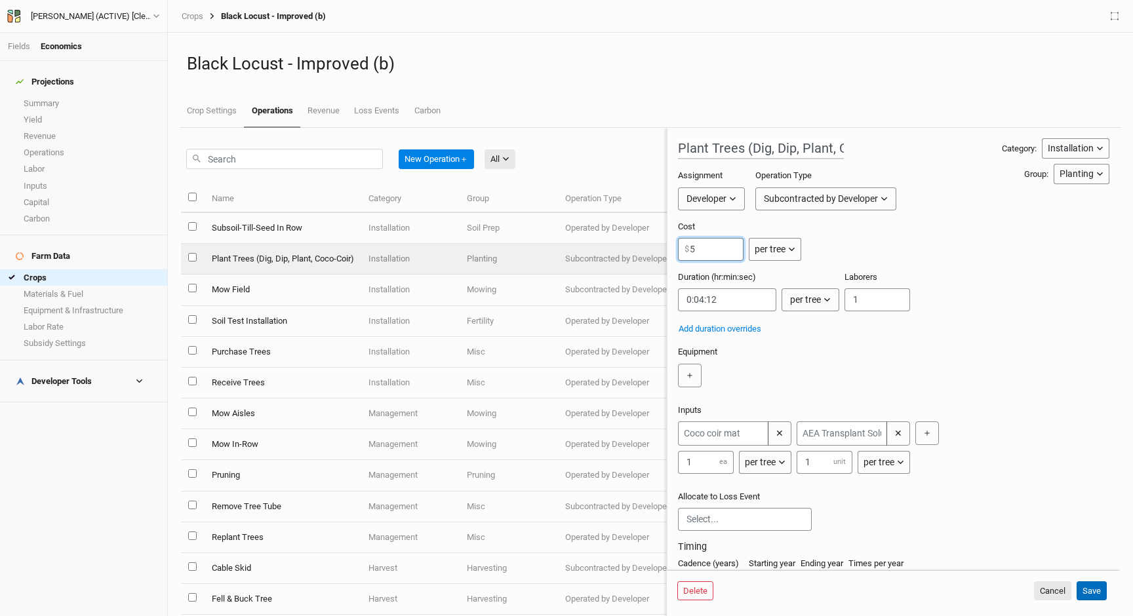
type input "5"
click at [1087, 591] on button "Save" at bounding box center [1091, 591] width 30 height 20
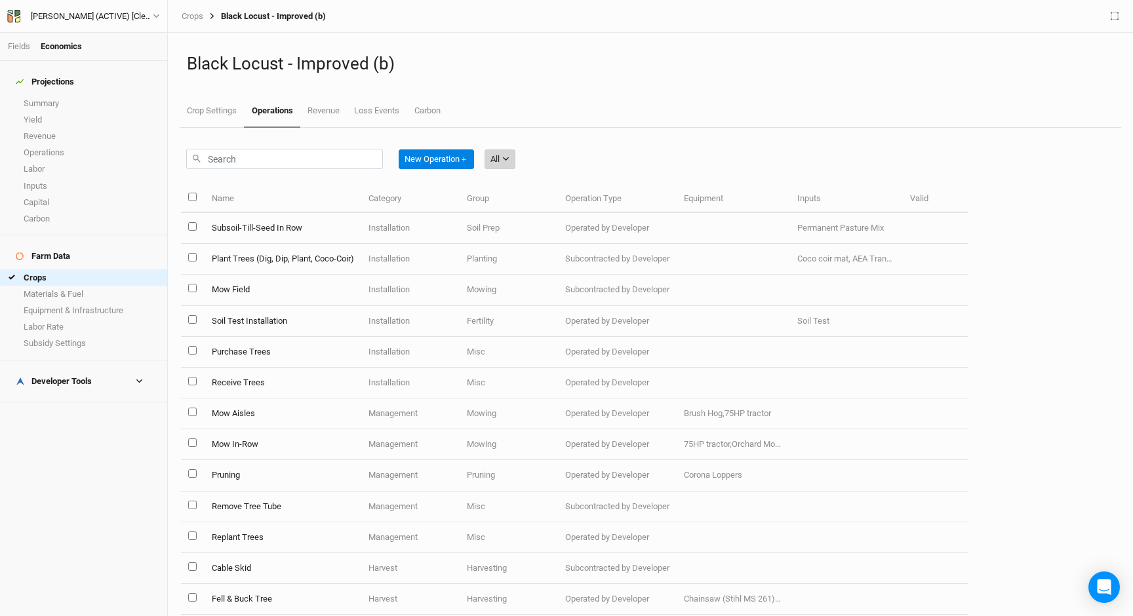
click at [509, 157] on icon "button" at bounding box center [505, 158] width 7 height 7
click at [539, 231] on span "Installation" at bounding box center [530, 227] width 52 height 15
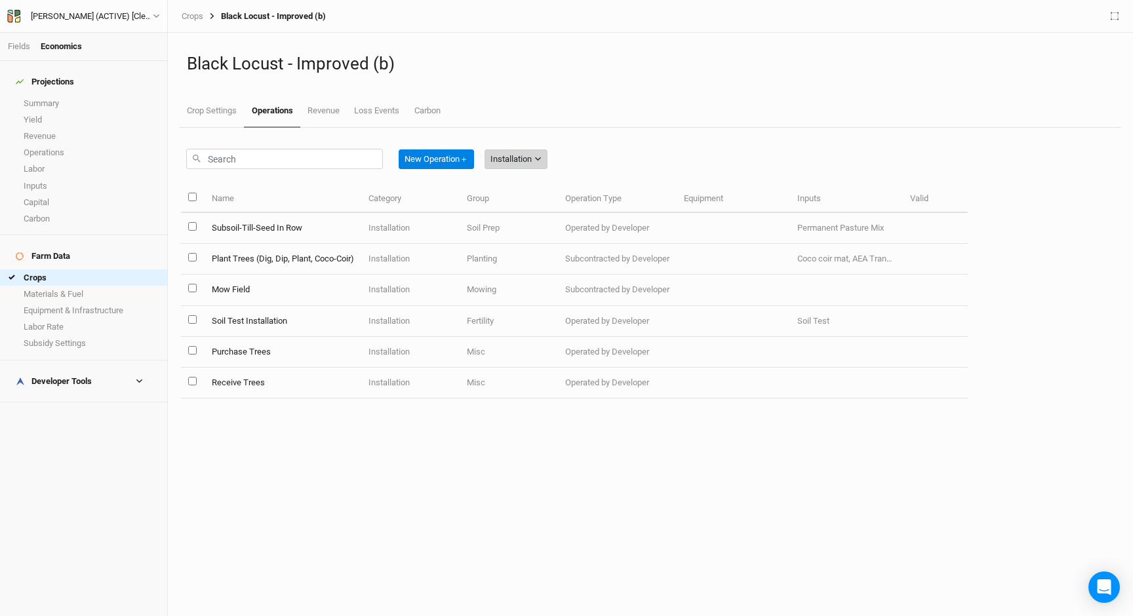
click at [509, 153] on div "Installation" at bounding box center [510, 159] width 41 height 13
click at [536, 241] on span "Management" at bounding box center [535, 246] width 63 height 15
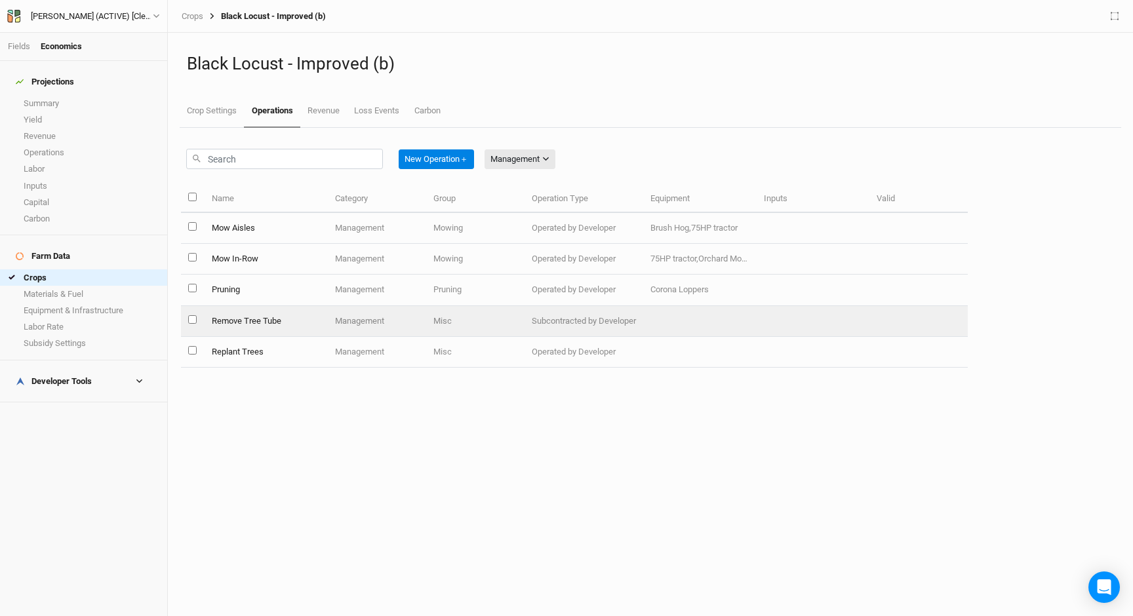
click at [234, 323] on td "Remove Tree Tube" at bounding box center [266, 321] width 124 height 31
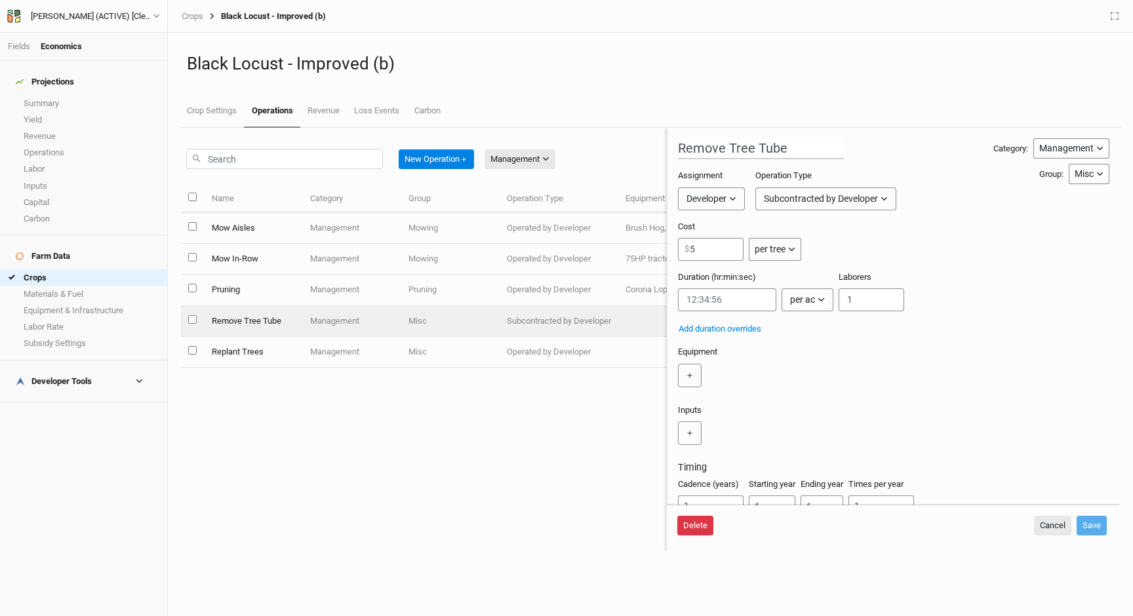
click at [707, 526] on button "Delete" at bounding box center [695, 526] width 36 height 20
click at [803, 524] on button "Delete" at bounding box center [795, 526] width 36 height 20
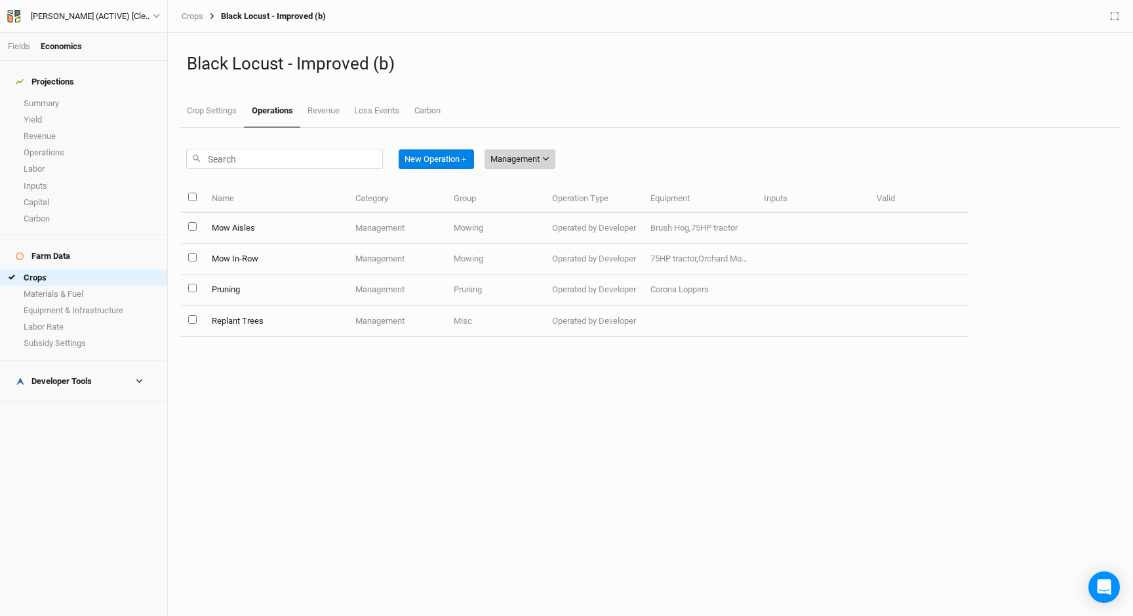
click at [514, 157] on div "Management" at bounding box center [514, 159] width 49 height 13
click at [528, 224] on span "Installation" at bounding box center [530, 227] width 52 height 15
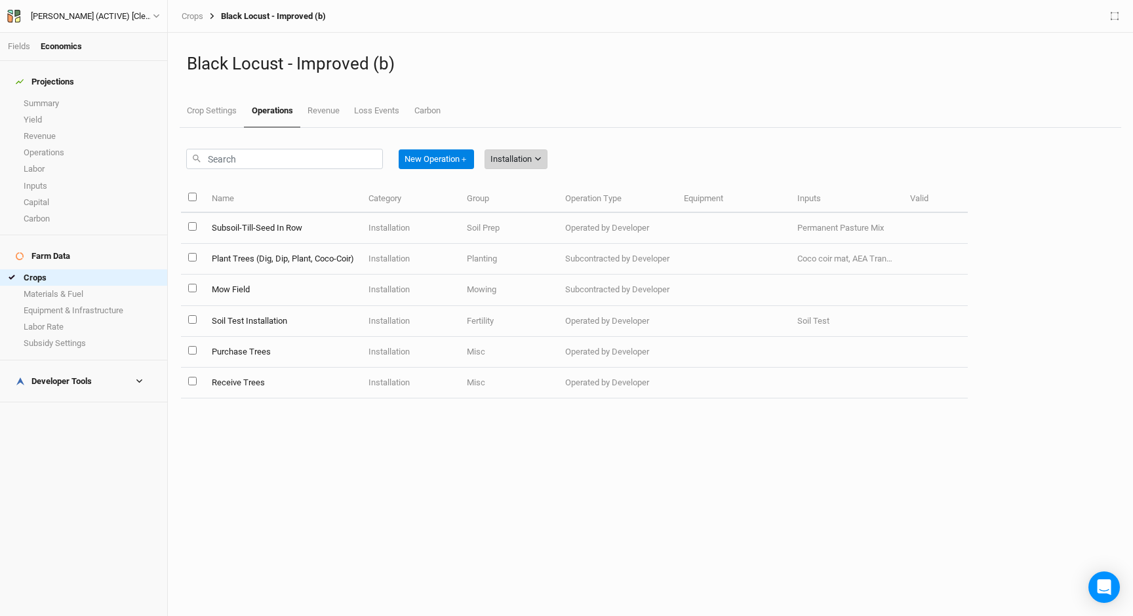
click at [535, 157] on button "Installation" at bounding box center [515, 159] width 63 height 20
click at [536, 207] on span "Harvest" at bounding box center [522, 206] width 37 height 15
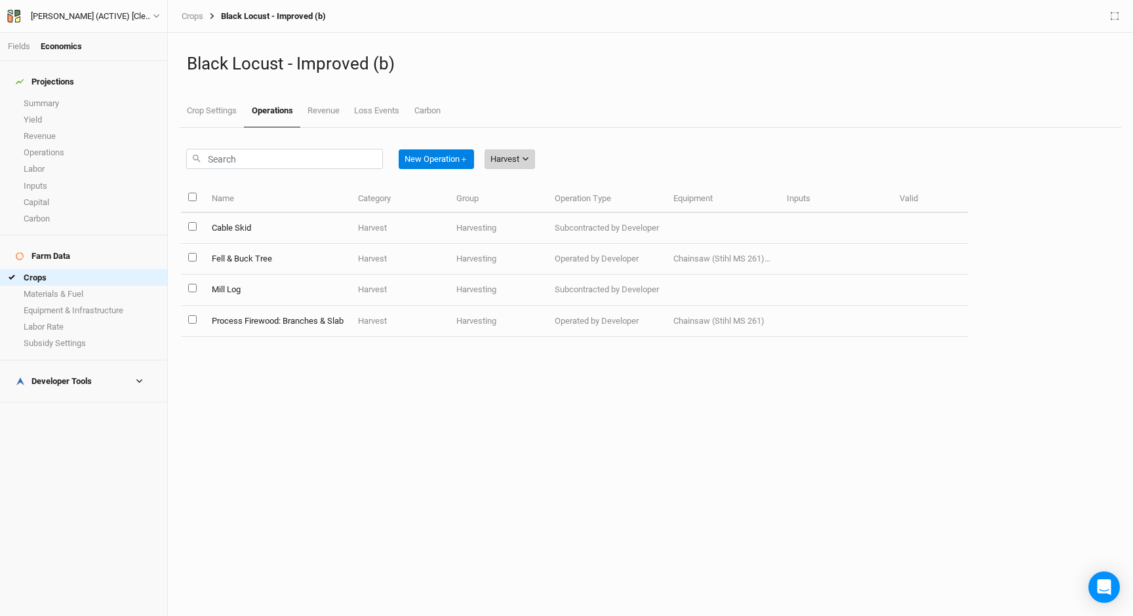
click at [519, 155] on div "Harvest" at bounding box center [504, 159] width 29 height 13
click at [522, 187] on button "All" at bounding box center [540, 186] width 104 height 20
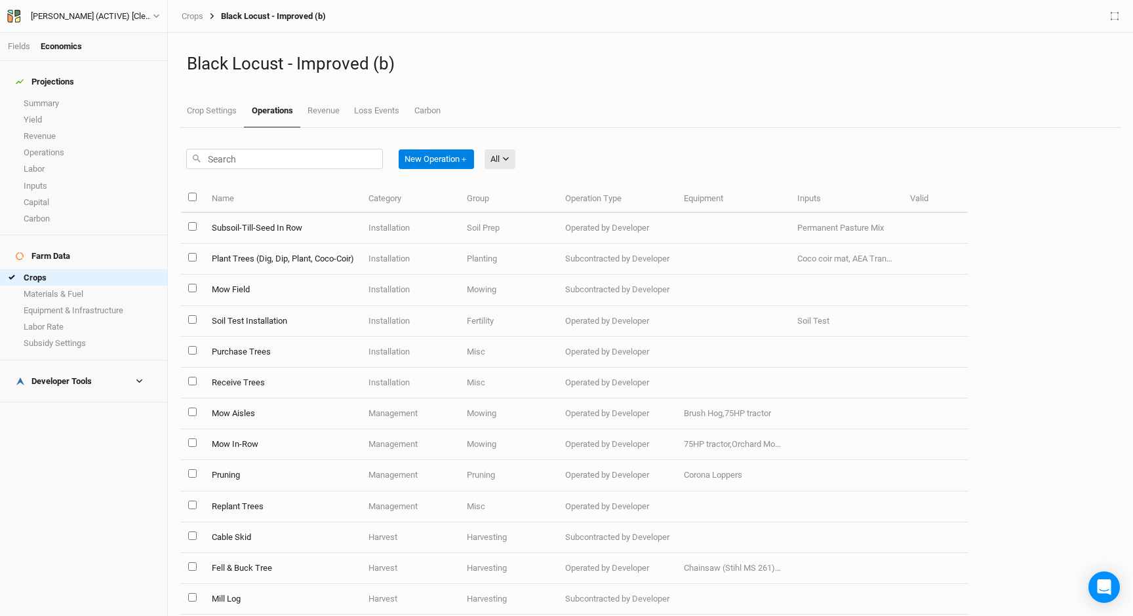
click at [123, 368] on h4 "Developer Tools" at bounding box center [83, 381] width 151 height 26
click at [88, 394] on link "Quote Summary" at bounding box center [83, 402] width 167 height 16
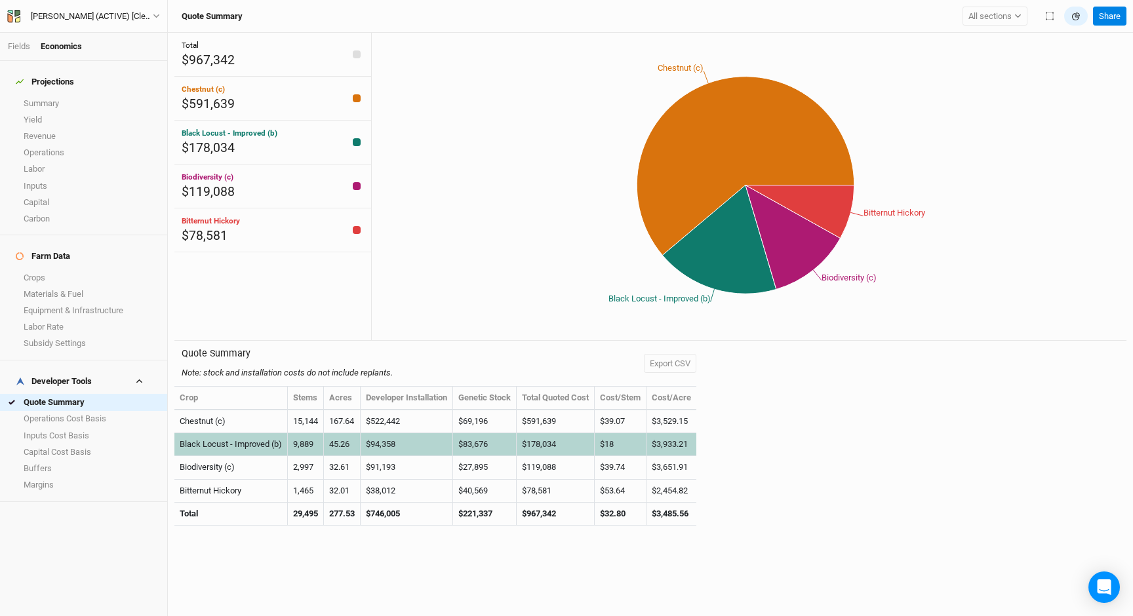
click at [692, 439] on td "$3,933.21" at bounding box center [671, 444] width 50 height 23
click at [684, 443] on td "$3,933.21" at bounding box center [671, 444] width 50 height 23
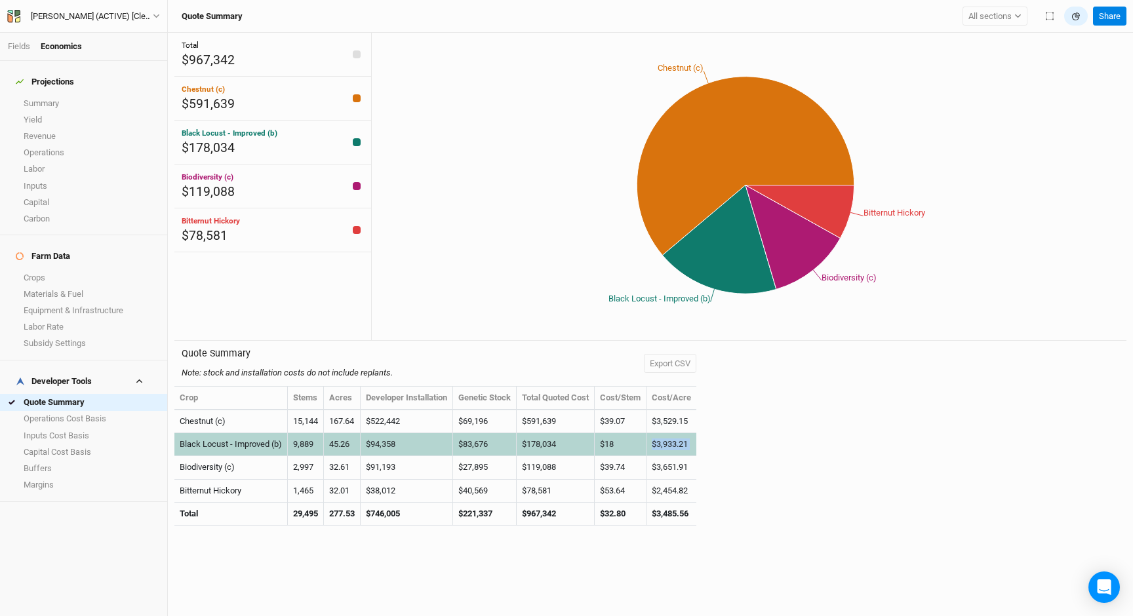
click at [684, 443] on td "$3,933.21" at bounding box center [671, 444] width 50 height 23
click at [612, 439] on td "$18" at bounding box center [620, 444] width 52 height 23
click at [644, 442] on td "$18" at bounding box center [620, 444] width 52 height 23
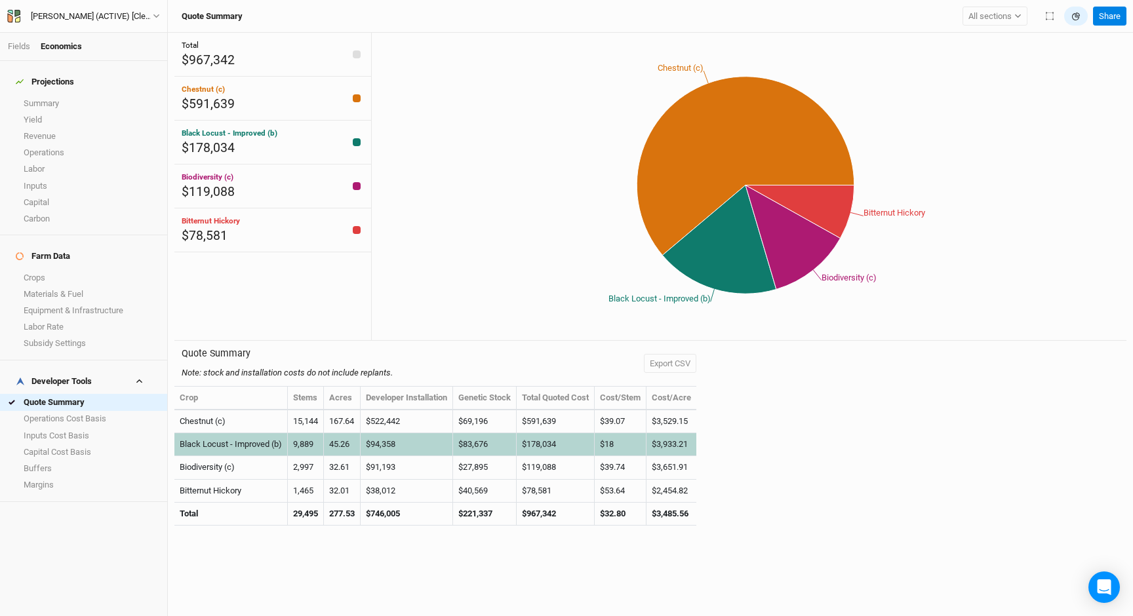
click at [692, 439] on td "$3,933.21" at bounding box center [671, 444] width 50 height 23
click at [594, 442] on td "$178,034" at bounding box center [555, 444] width 78 height 23
click at [612, 443] on td "$18" at bounding box center [620, 444] width 52 height 23
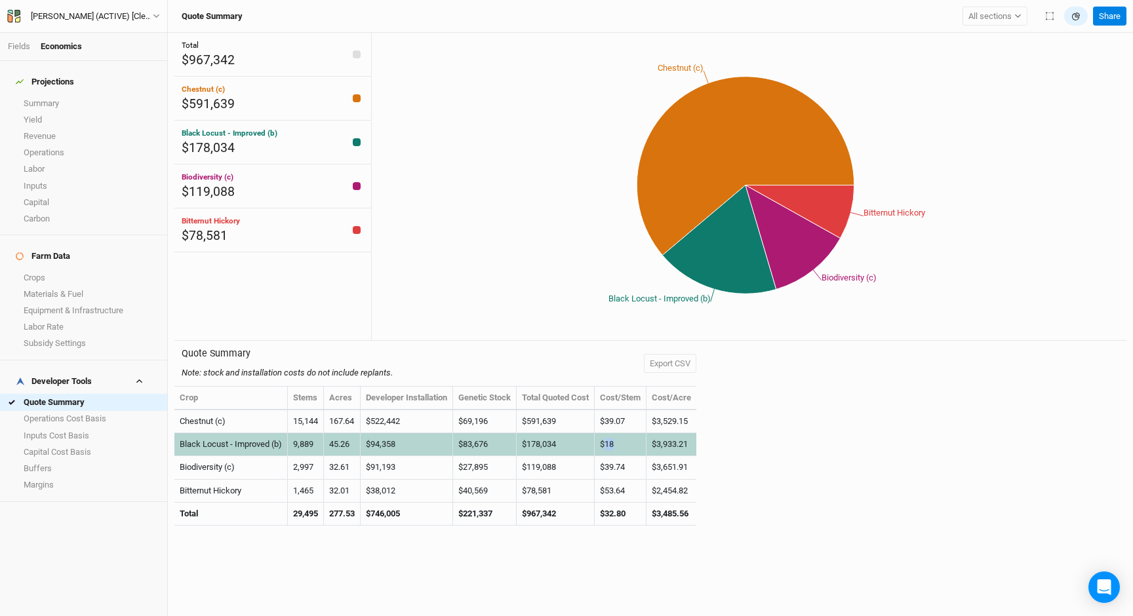
click at [612, 443] on td "$18" at bounding box center [620, 444] width 52 height 23
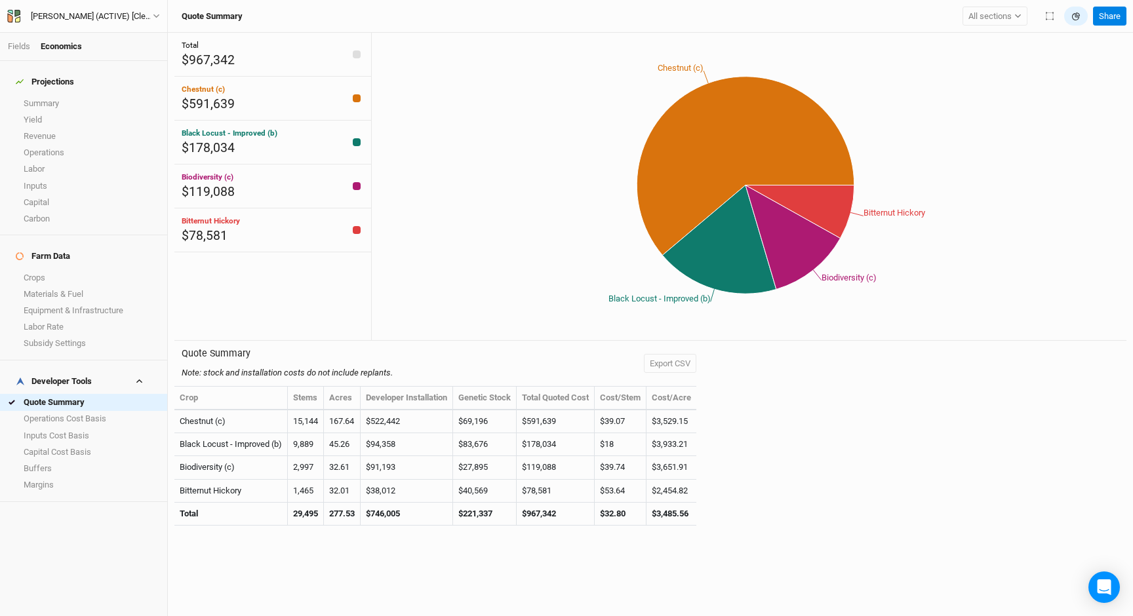
click at [522, 311] on icon "Chestnut (c) Black Locust - Improved (b) Biodiversity (c) Bitternut Hickory" at bounding box center [745, 185] width 747 height 285
click at [42, 269] on link "Crops" at bounding box center [83, 277] width 167 height 16
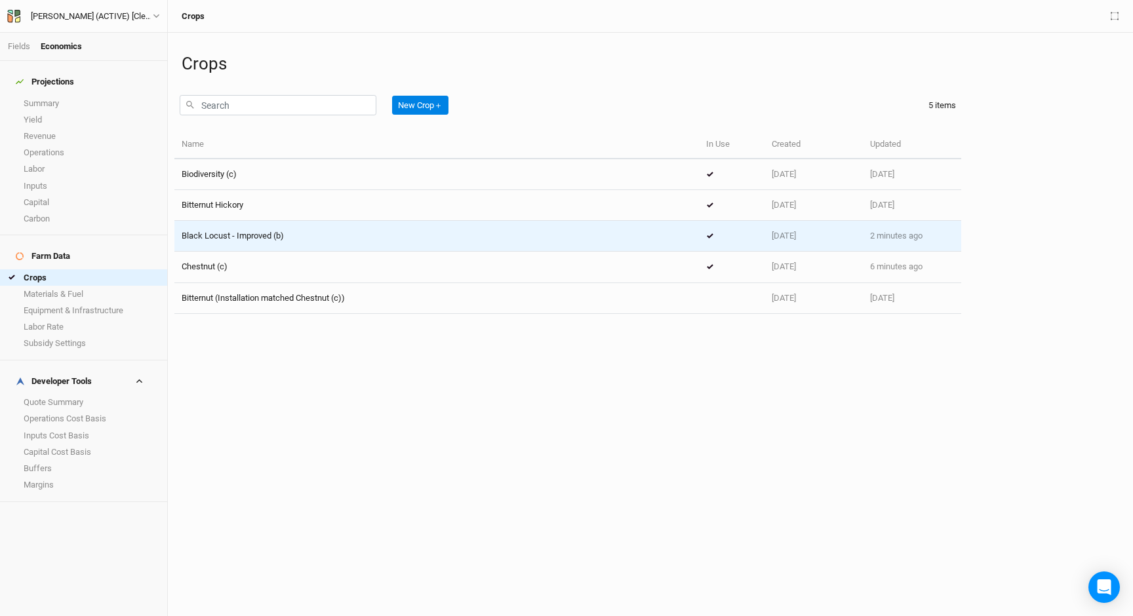
click at [270, 233] on span "Black Locust - Improved (b)" at bounding box center [233, 236] width 102 height 10
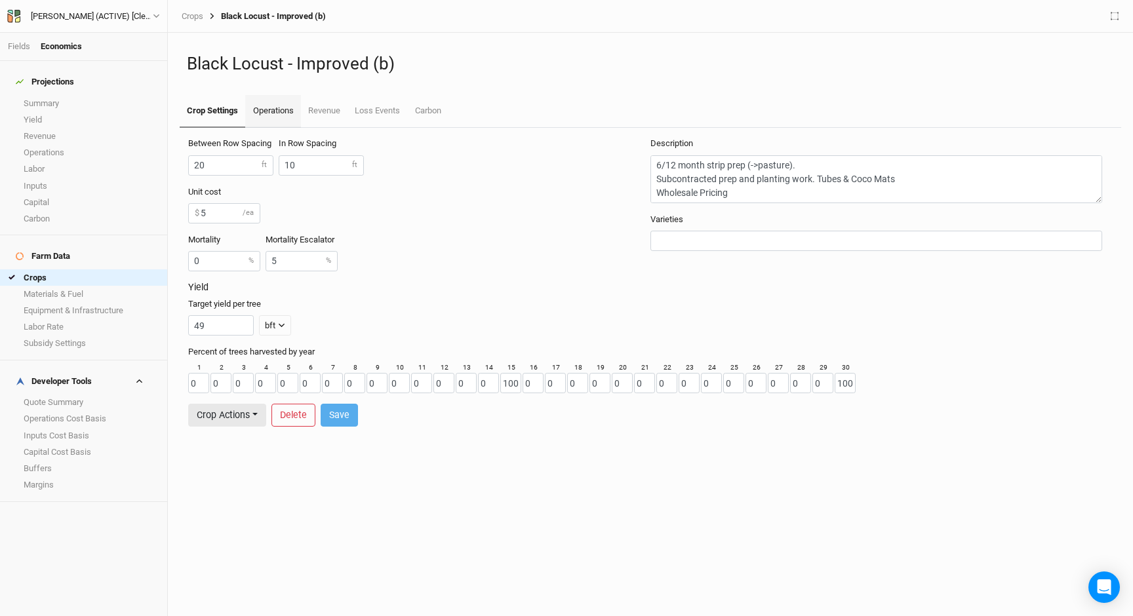
click at [267, 106] on link "Operations" at bounding box center [272, 111] width 55 height 33
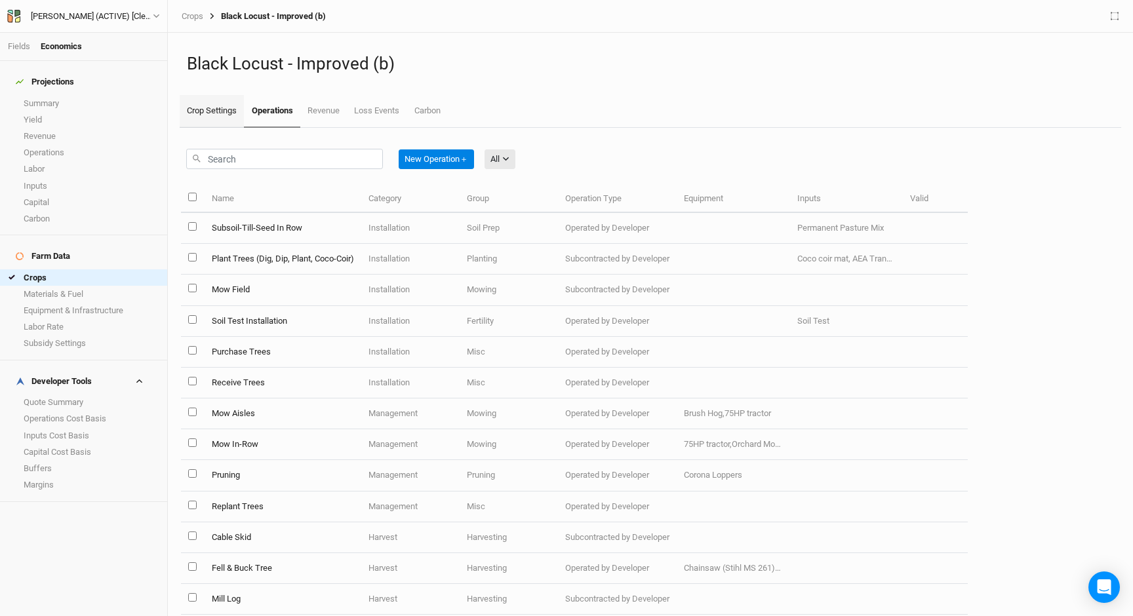
click at [214, 109] on link "Crop Settings" at bounding box center [212, 111] width 64 height 33
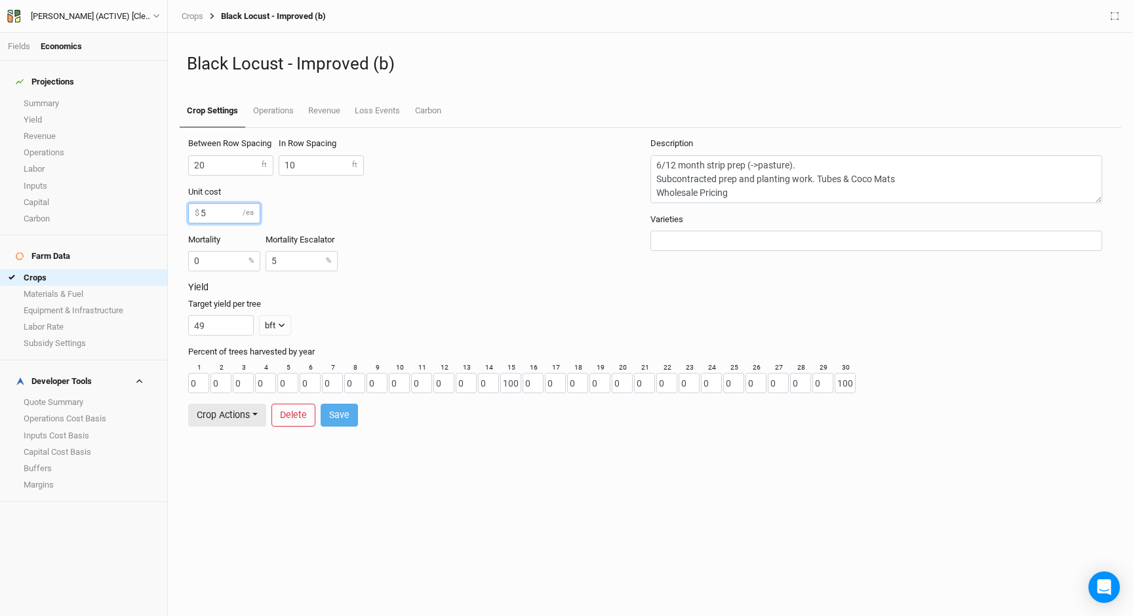
click at [224, 208] on input "5" at bounding box center [224, 213] width 72 height 20
type input "5.50"
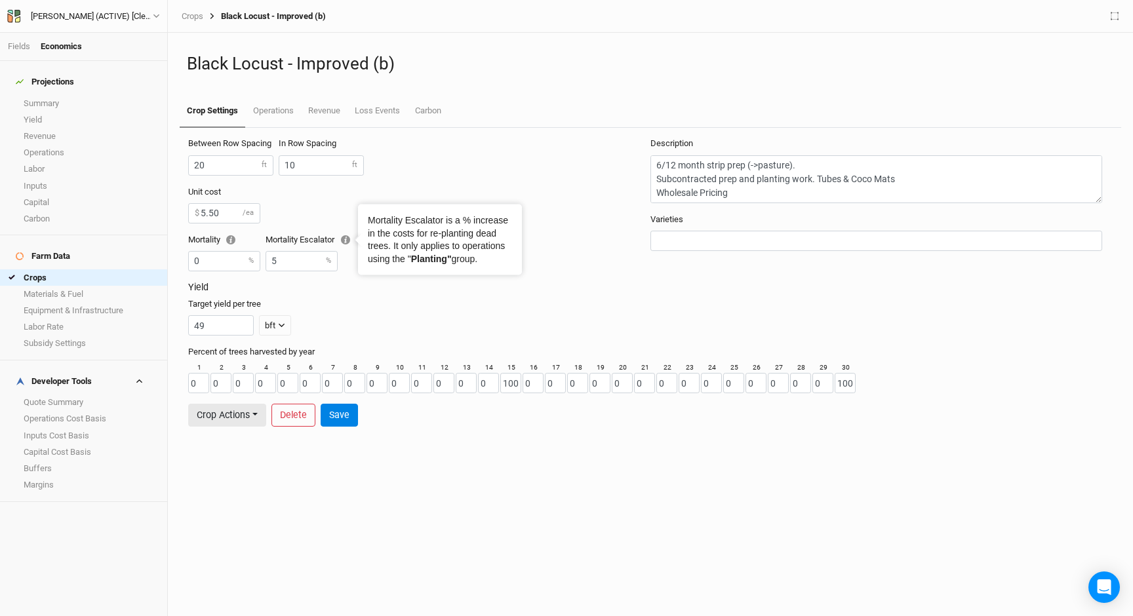
click at [483, 260] on div "Mortality Escalator is a % increase in the costs for re-planting dead trees. It…" at bounding box center [440, 239] width 144 height 51
click at [334, 416] on button "Save" at bounding box center [339, 415] width 37 height 23
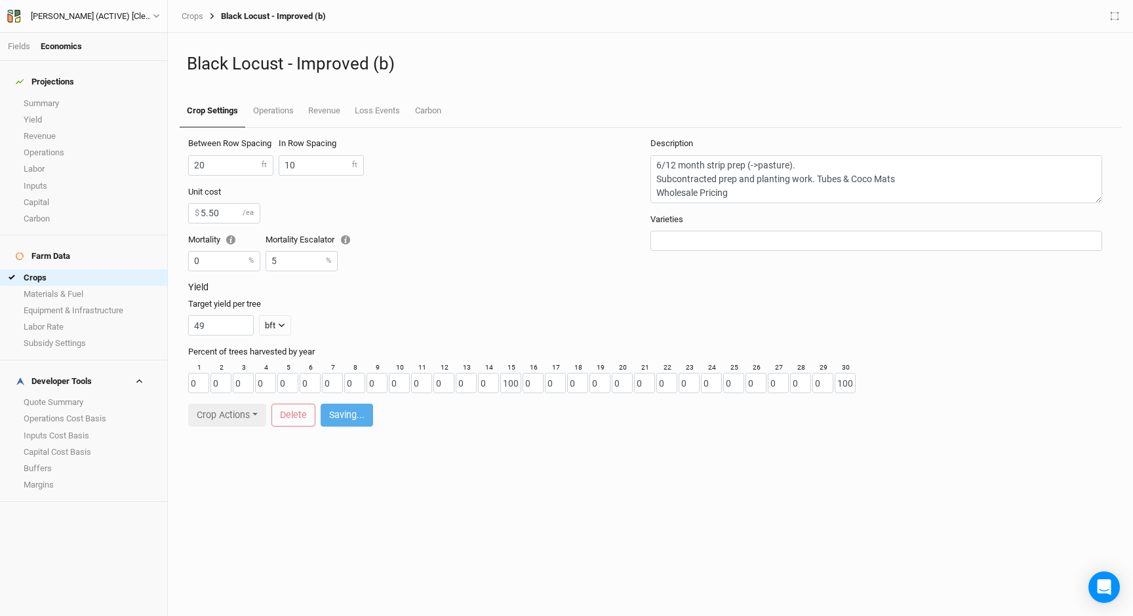
click at [418, 208] on div "Unit cost 5.50 $ /ea" at bounding box center [416, 204] width 457 height 37
click at [272, 106] on link "Operations" at bounding box center [272, 111] width 55 height 33
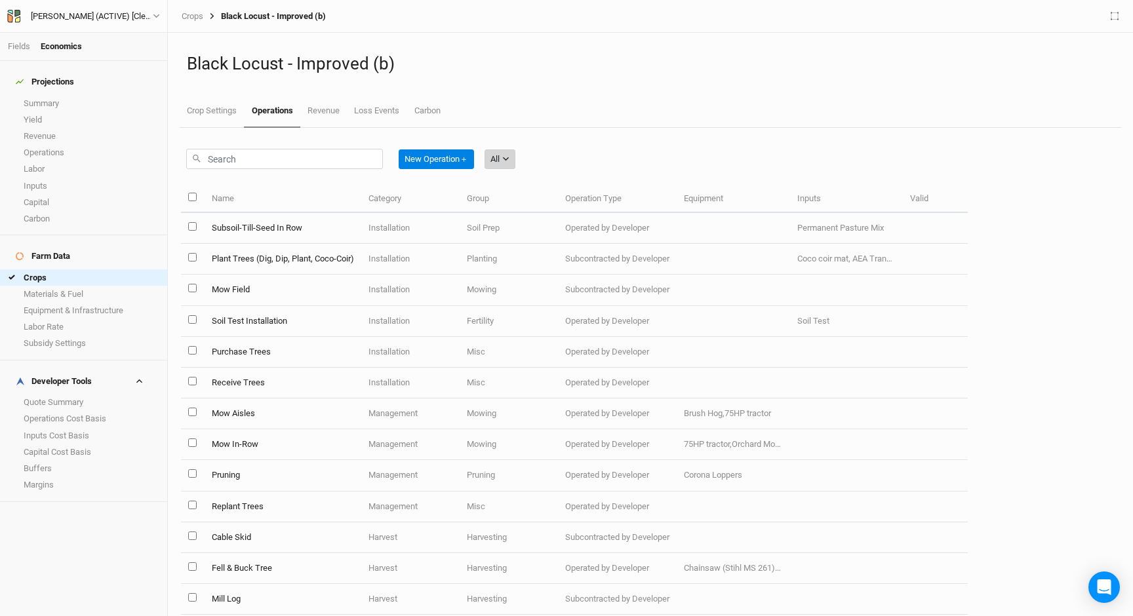
click at [503, 161] on button "All" at bounding box center [499, 159] width 31 height 20
click at [534, 227] on span "Installation" at bounding box center [530, 227] width 52 height 15
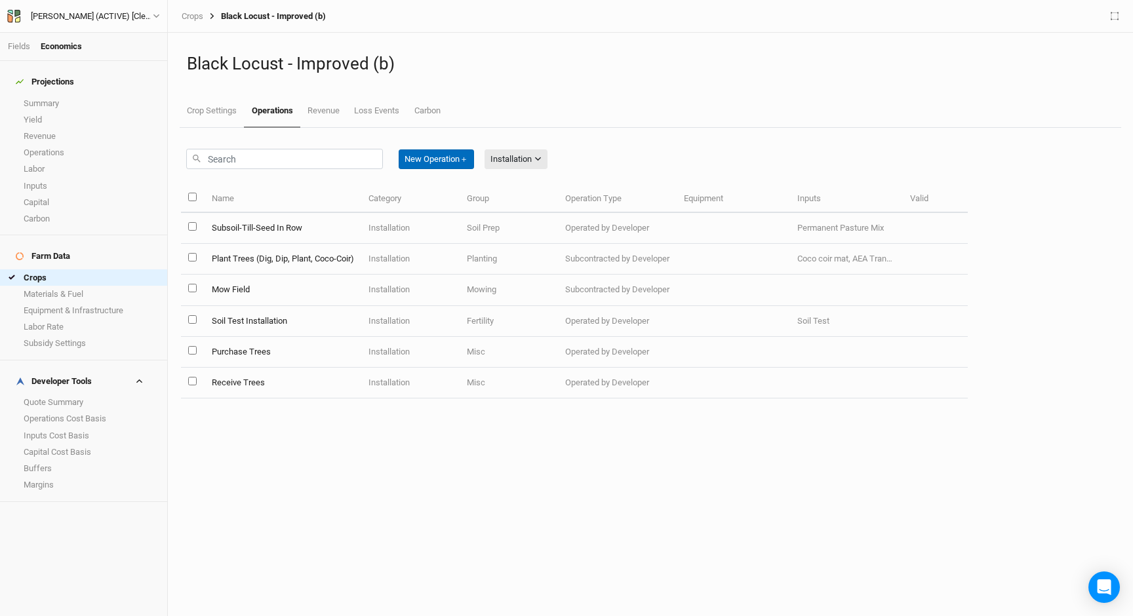
click at [441, 163] on button "New Operation ＋" at bounding box center [436, 159] width 75 height 20
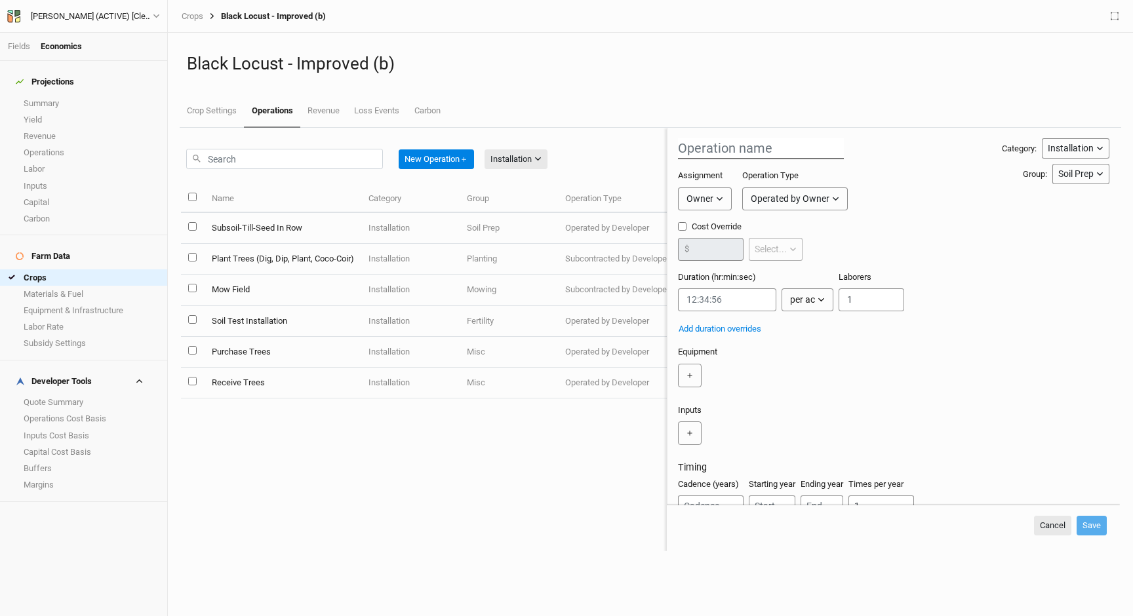
click at [704, 147] on input "text" at bounding box center [761, 148] width 166 height 21
click at [772, 146] on input "Seed between Row" at bounding box center [761, 148] width 166 height 21
click at [681, 147] on input "Seed between row" at bounding box center [761, 148] width 166 height 21
type input "Seed between row"
click at [680, 226] on input "Cost Override" at bounding box center [682, 226] width 9 height 9
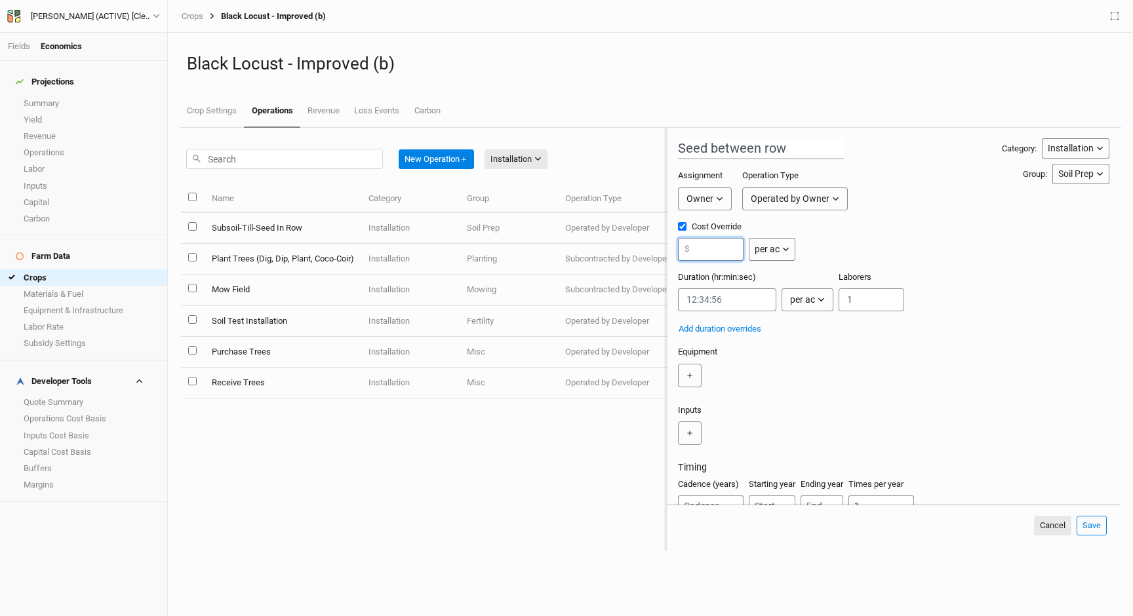
click at [710, 245] on input "number" at bounding box center [711, 249] width 66 height 23
click at [684, 223] on input "Cost Override" at bounding box center [682, 226] width 9 height 9
checkbox input "false"
click at [1052, 524] on button "Cancel" at bounding box center [1052, 526] width 37 height 20
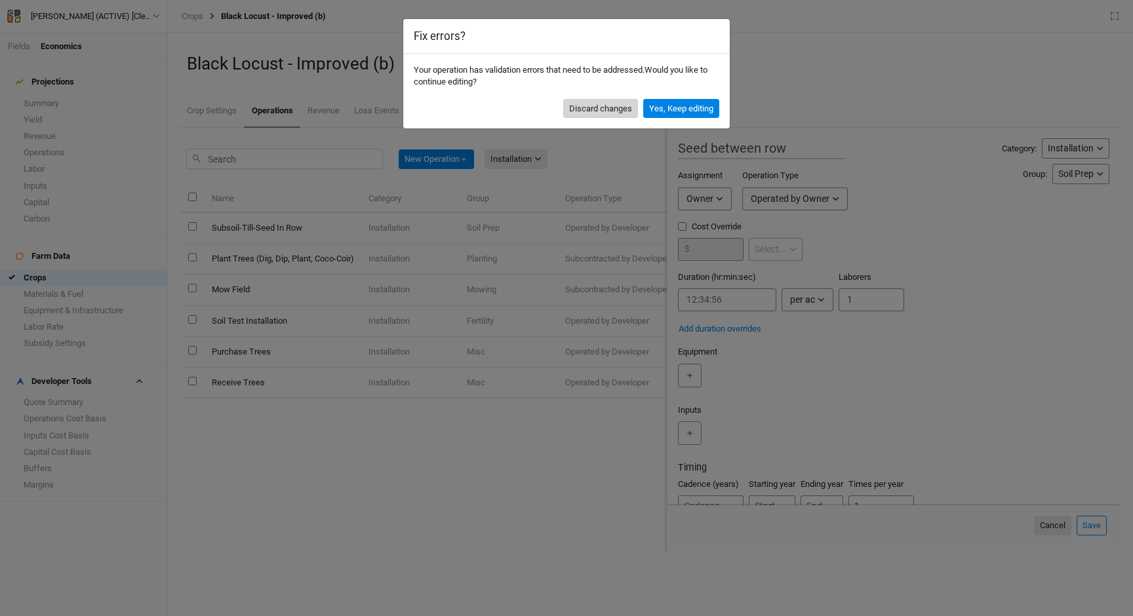
click at [603, 107] on button "Discard changes" at bounding box center [600, 109] width 75 height 20
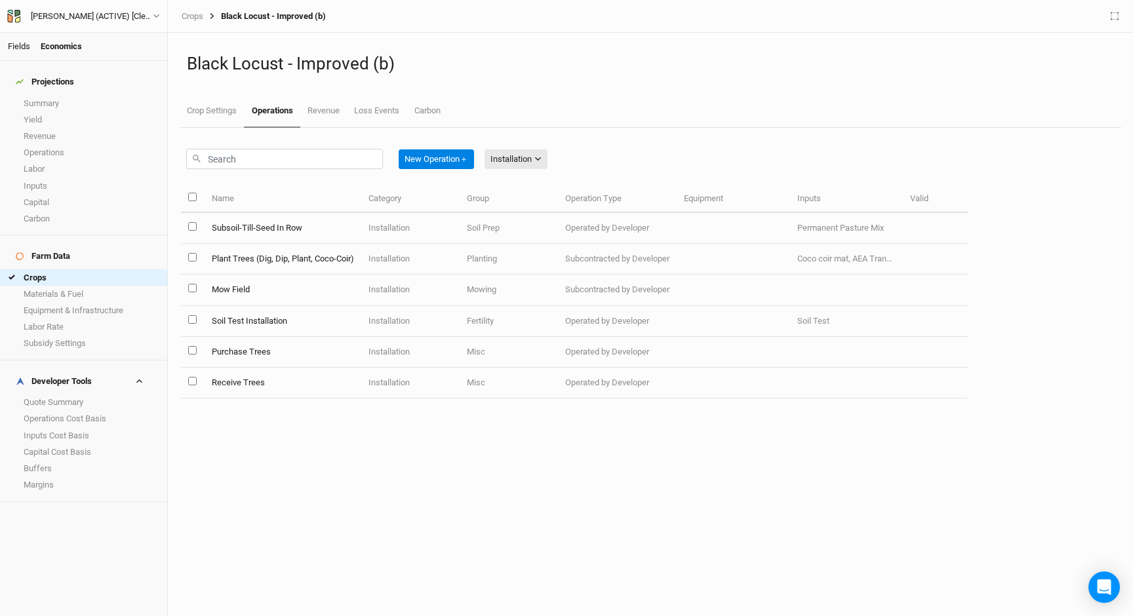
click at [16, 45] on link "Fields" at bounding box center [19, 46] width 22 height 10
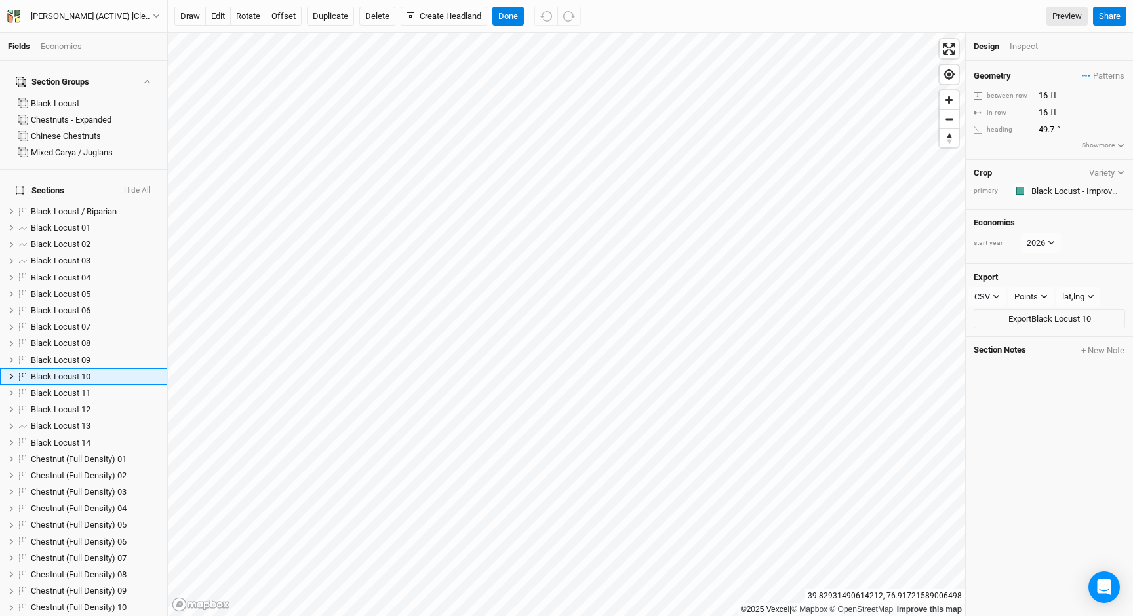
scroll to position [22, 0]
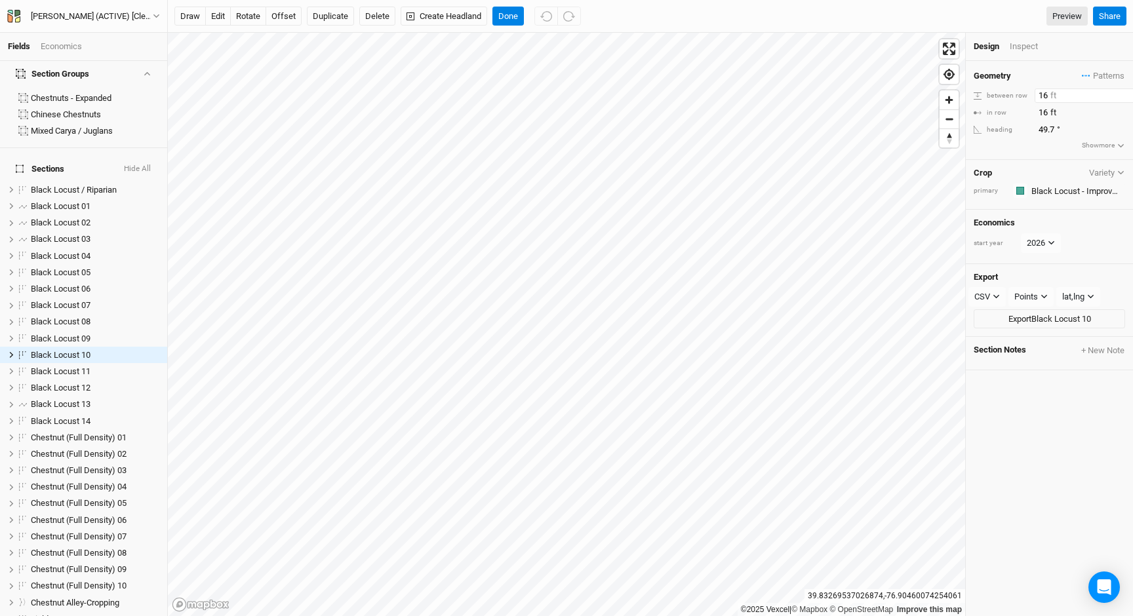
click at [1044, 100] on input "16" at bounding box center [1091, 95] width 114 height 14
click at [1042, 111] on input "16" at bounding box center [1091, 113] width 114 height 14
click at [1043, 93] on input "16" at bounding box center [1091, 95] width 114 height 14
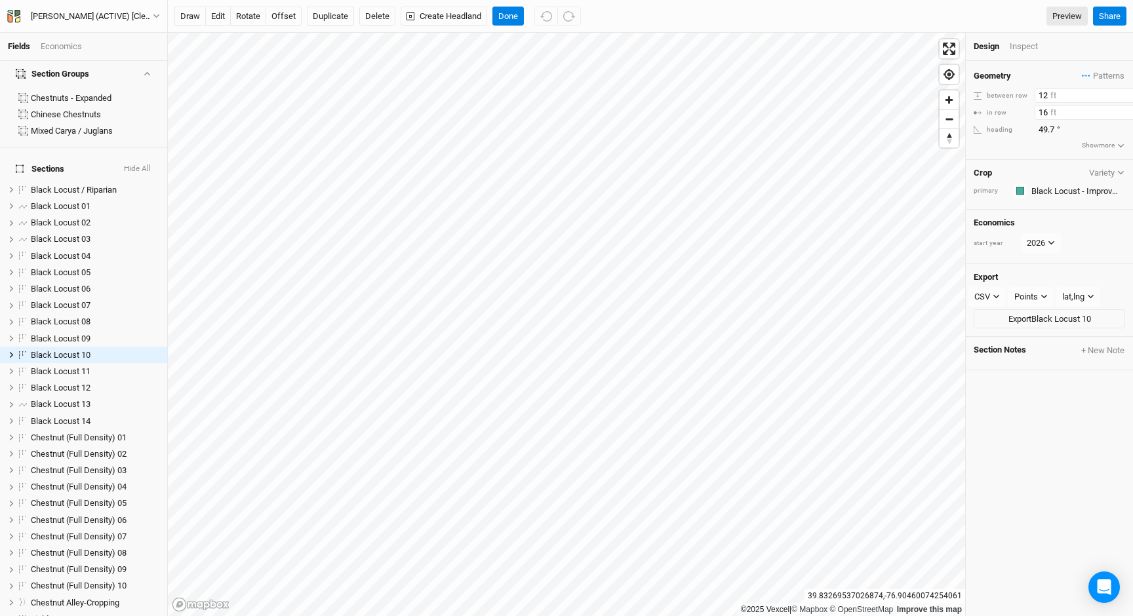
type input "12"
click at [1042, 113] on input "16" at bounding box center [1091, 113] width 114 height 14
click at [1041, 113] on input "16" at bounding box center [1091, 113] width 114 height 14
click at [1041, 114] on input "16" at bounding box center [1091, 113] width 114 height 14
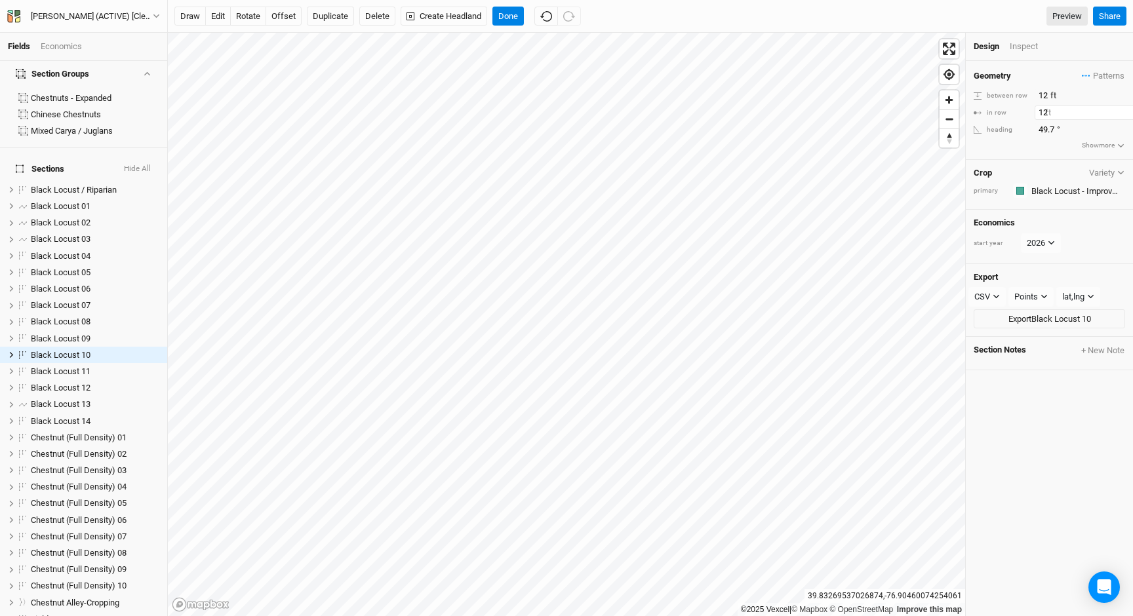
type input "12"
click at [1039, 76] on div "Geometry Patterns Chestnut / Native Hardwood view Chestnut Native Hardwood view…" at bounding box center [1048, 76] width 151 height 14
click at [511, 14] on button "Done" at bounding box center [507, 17] width 31 height 20
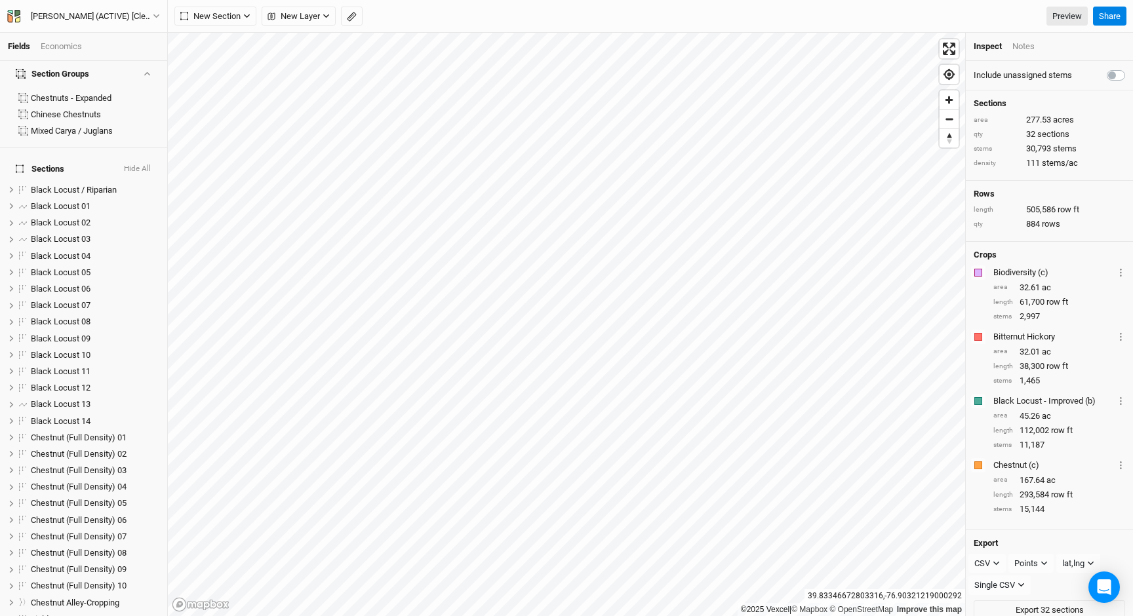
scroll to position [0, 0]
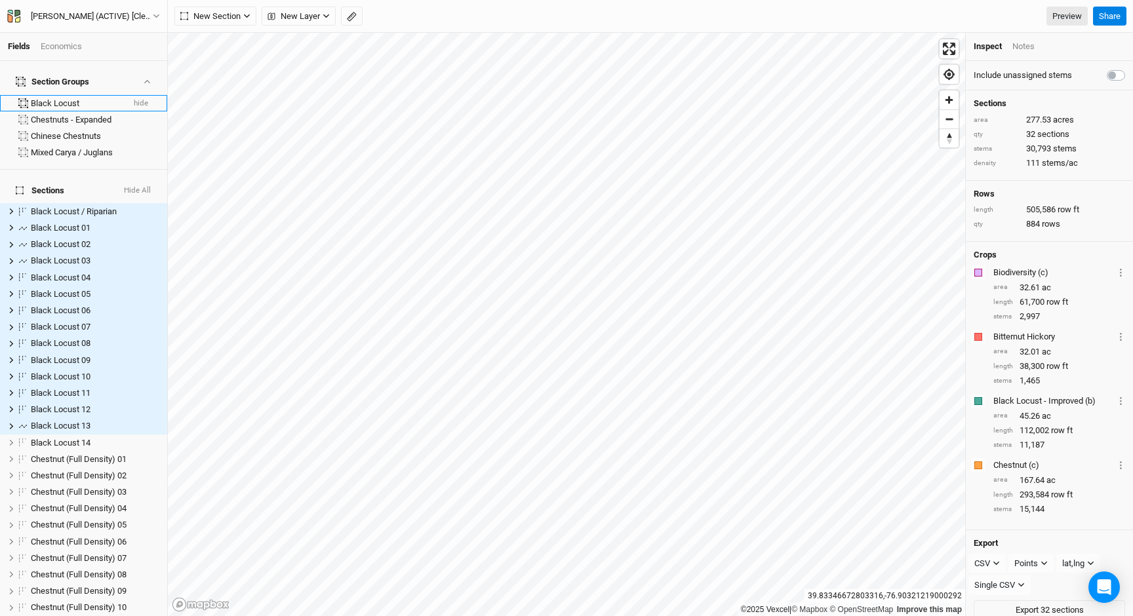
click at [70, 98] on div "Black Locust" at bounding box center [77, 103] width 92 height 10
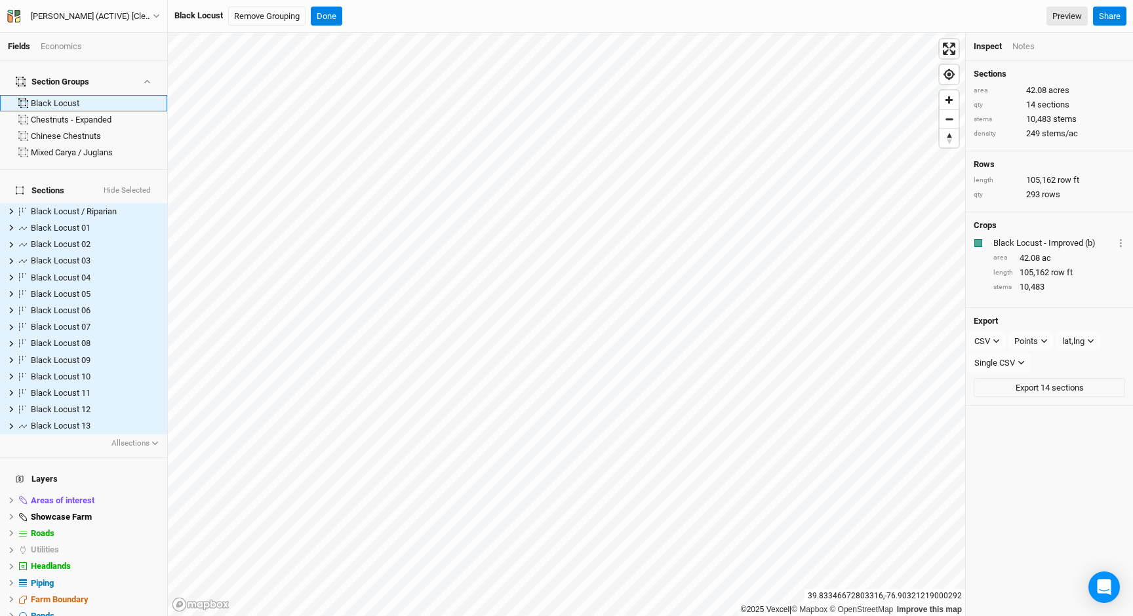
scroll to position [71, 0]
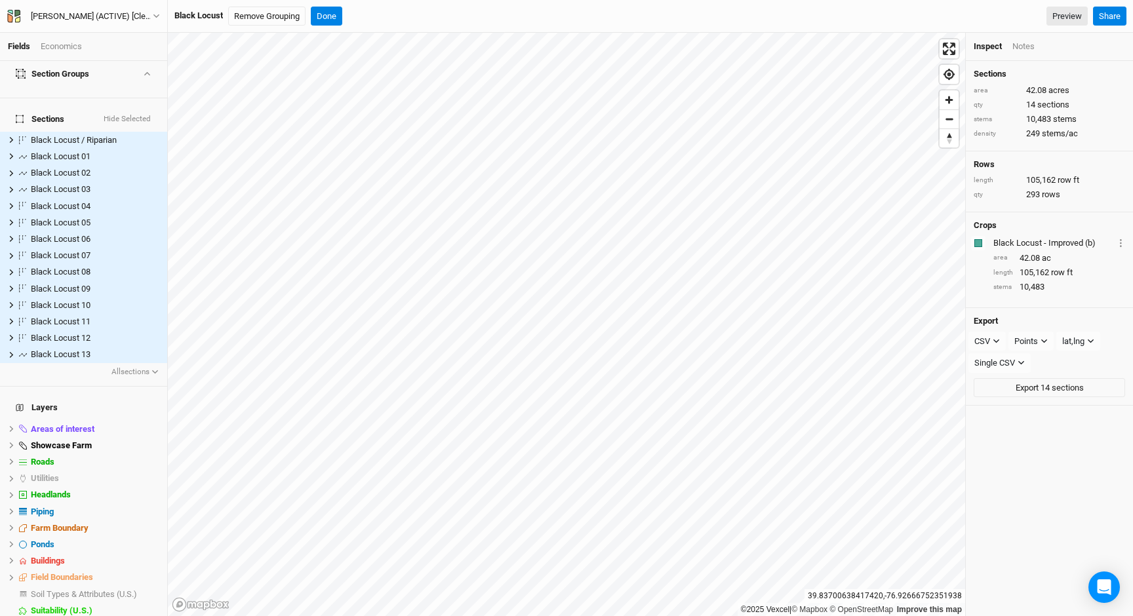
click at [312, 11] on div "Black Locust Remove Grouping Done" at bounding box center [258, 17] width 168 height 20
click at [318, 15] on button "Done" at bounding box center [326, 17] width 31 height 20
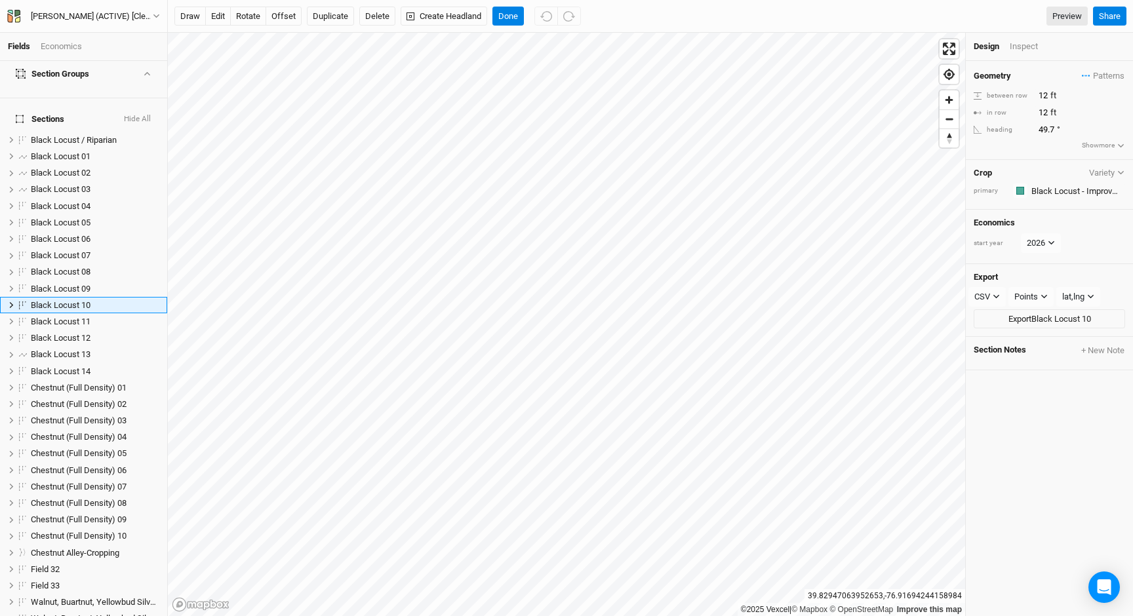
scroll to position [22, 0]
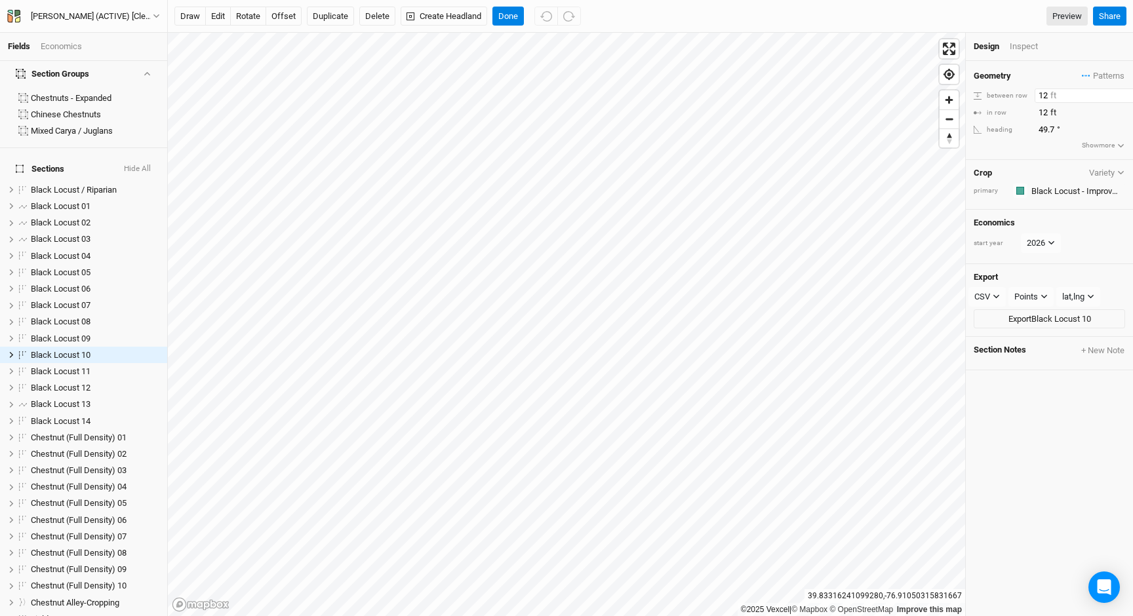
click at [1037, 94] on input "12" at bounding box center [1091, 95] width 114 height 14
type input "3"
type input "20"
type input "10"
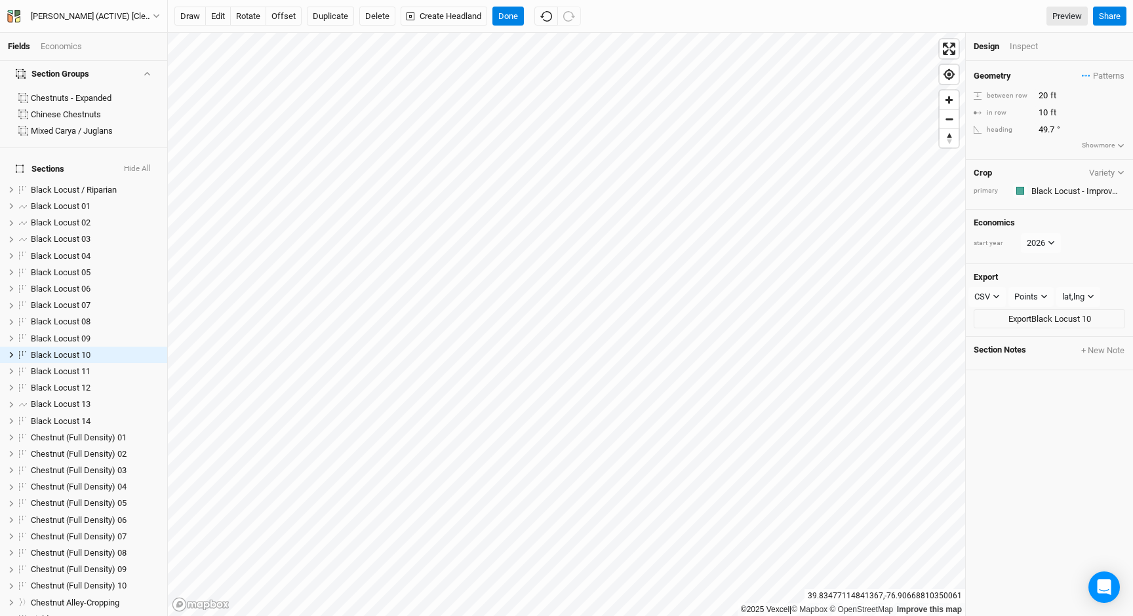
click at [1022, 50] on div "Inspect" at bounding box center [1032, 47] width 47 height 12
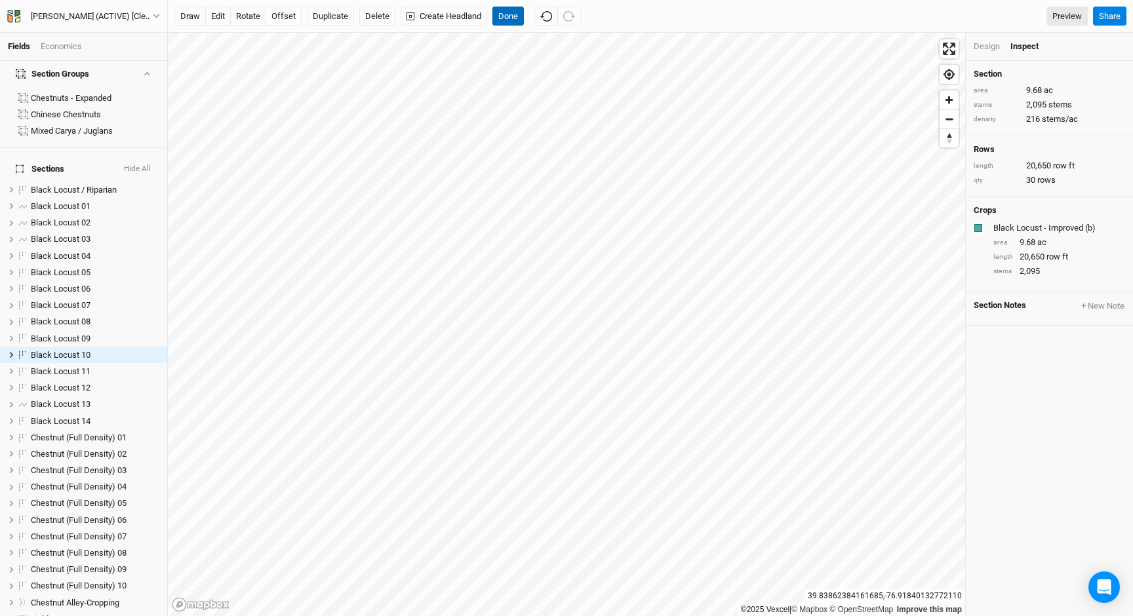
click at [509, 13] on button "Done" at bounding box center [507, 17] width 31 height 20
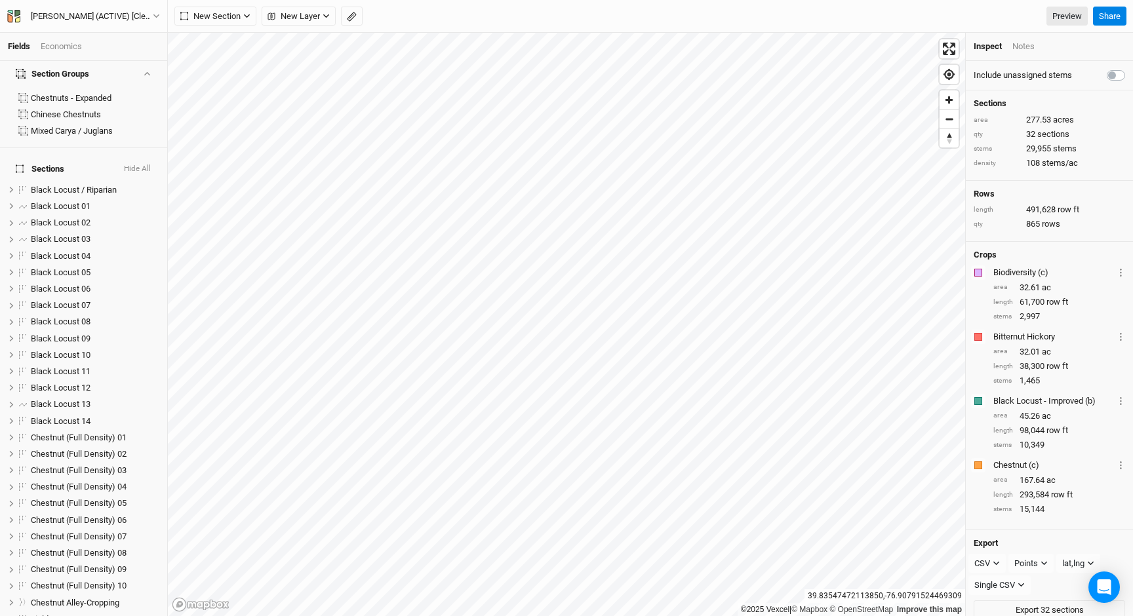
scroll to position [10, 0]
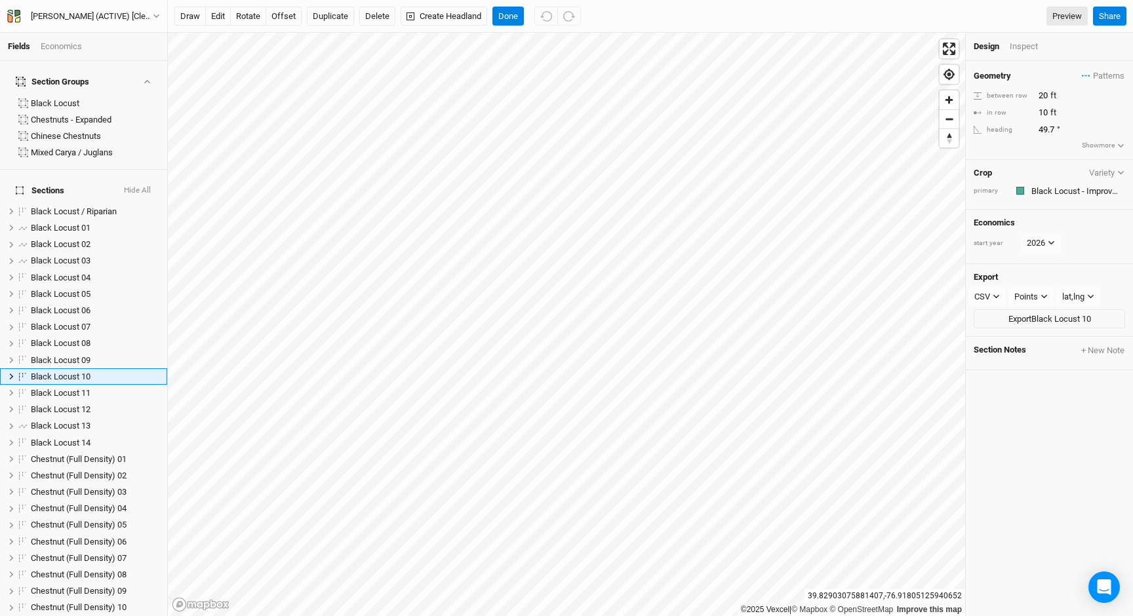
scroll to position [22, 0]
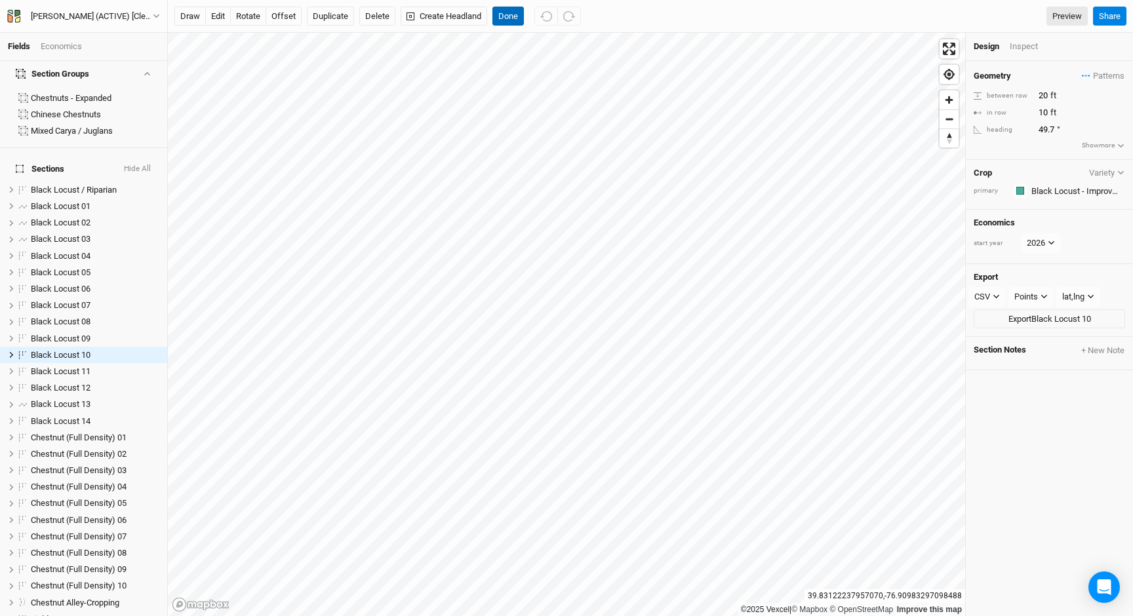
click at [510, 18] on button "Done" at bounding box center [507, 17] width 31 height 20
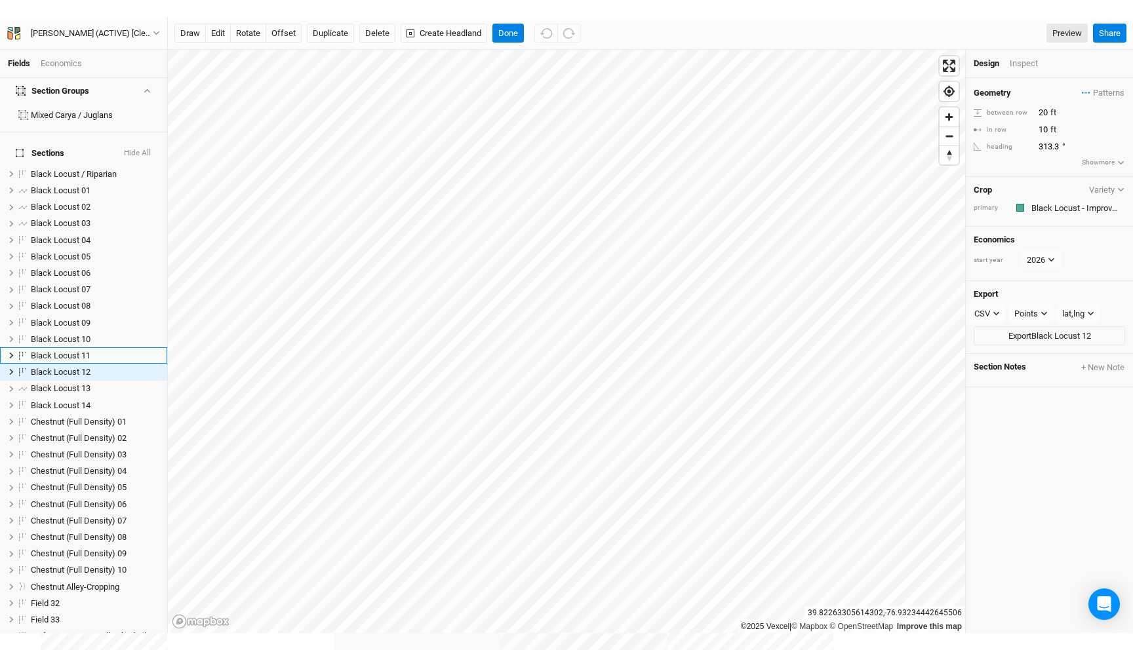
scroll to position [38, 0]
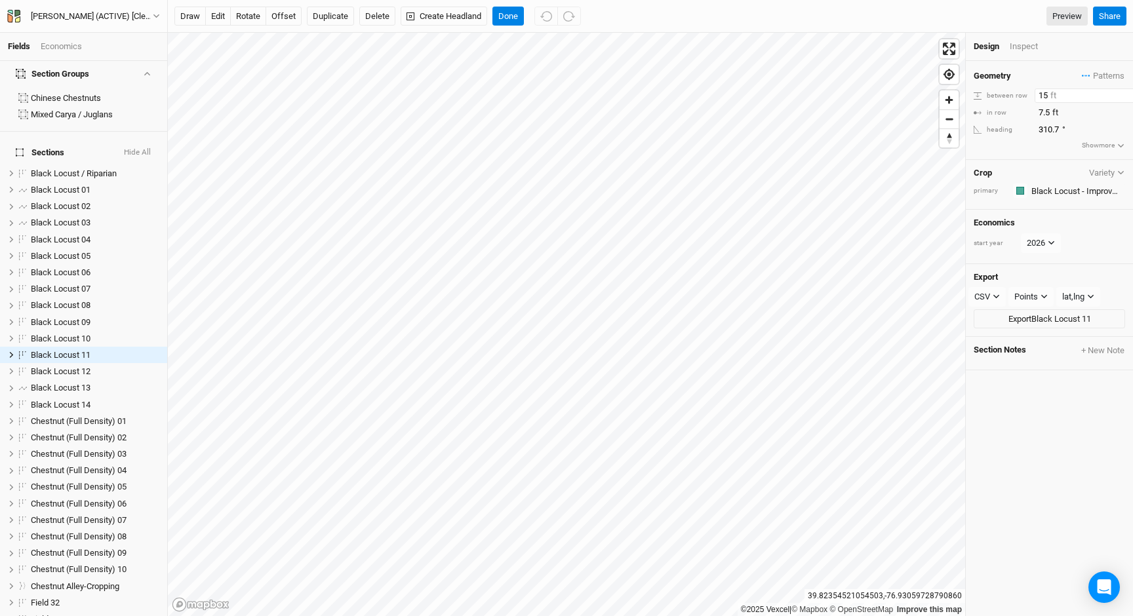
click at [1040, 97] on input "15" at bounding box center [1091, 95] width 114 height 14
type input "20"
click at [1043, 116] on input "7.5" at bounding box center [1091, 113] width 114 height 14
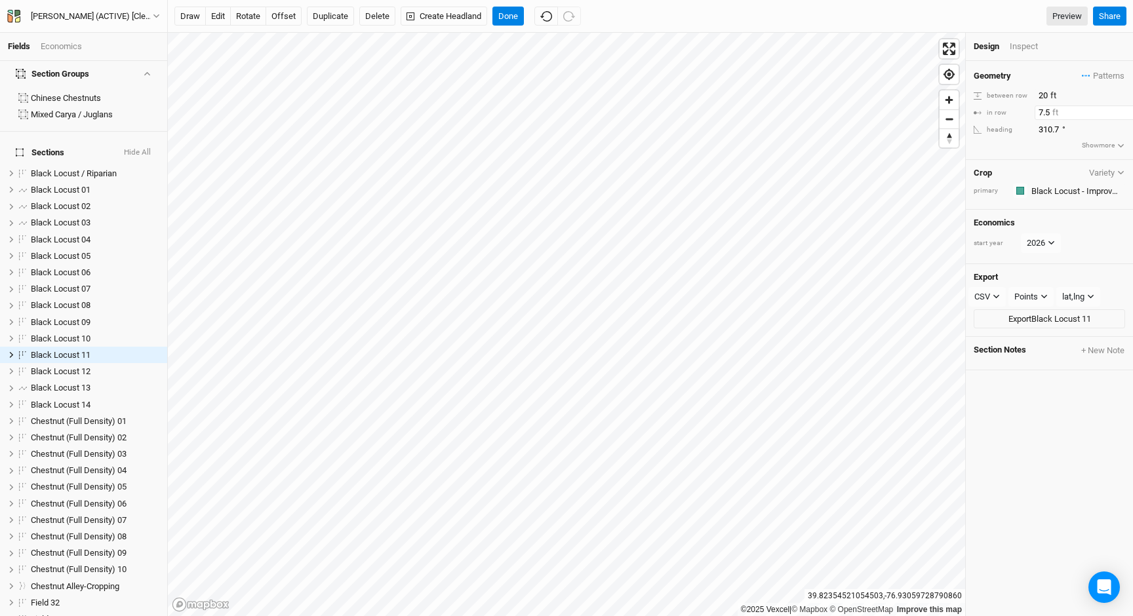
click at [1043, 116] on input "7.5" at bounding box center [1091, 113] width 114 height 14
type input "10"
click at [507, 12] on button "Done" at bounding box center [507, 17] width 31 height 20
click at [1043, 111] on input "10" at bounding box center [1091, 113] width 114 height 14
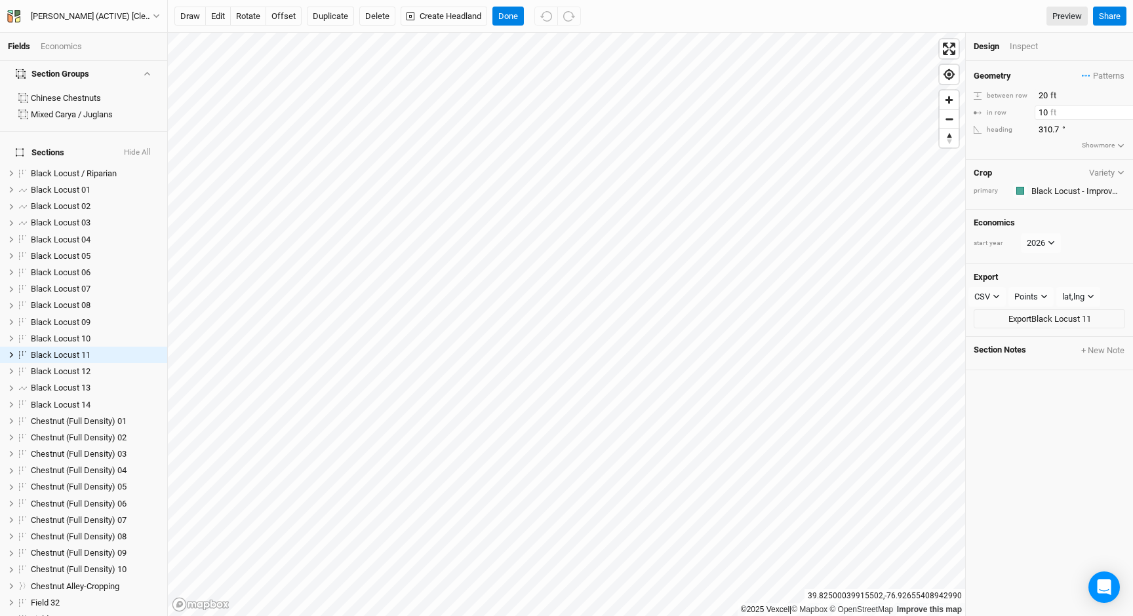
type input "8"
click at [509, 16] on button "Done" at bounding box center [507, 17] width 31 height 20
